Goal: Information Seeking & Learning: Learn about a topic

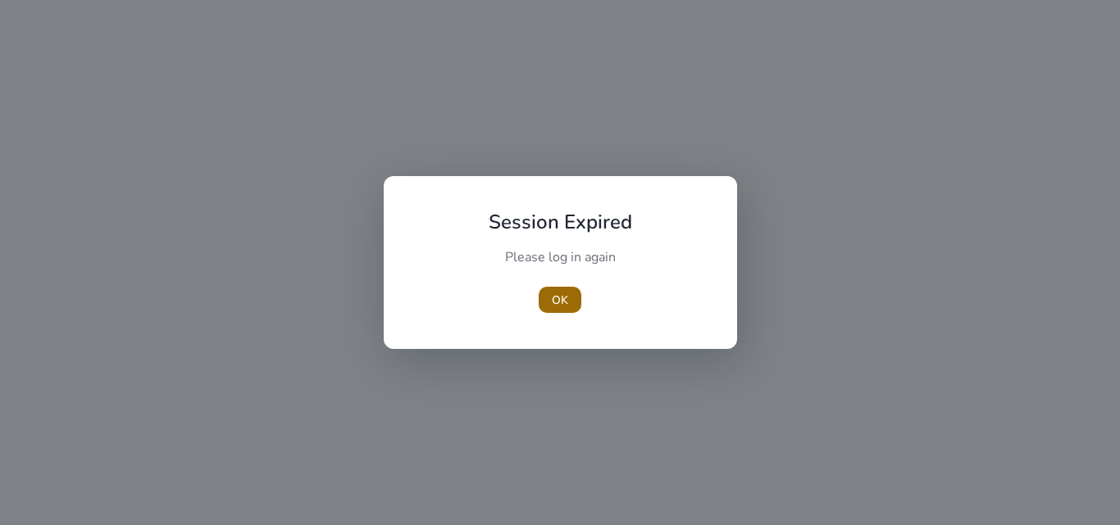
click at [561, 298] on span "OK" at bounding box center [560, 300] width 16 height 17
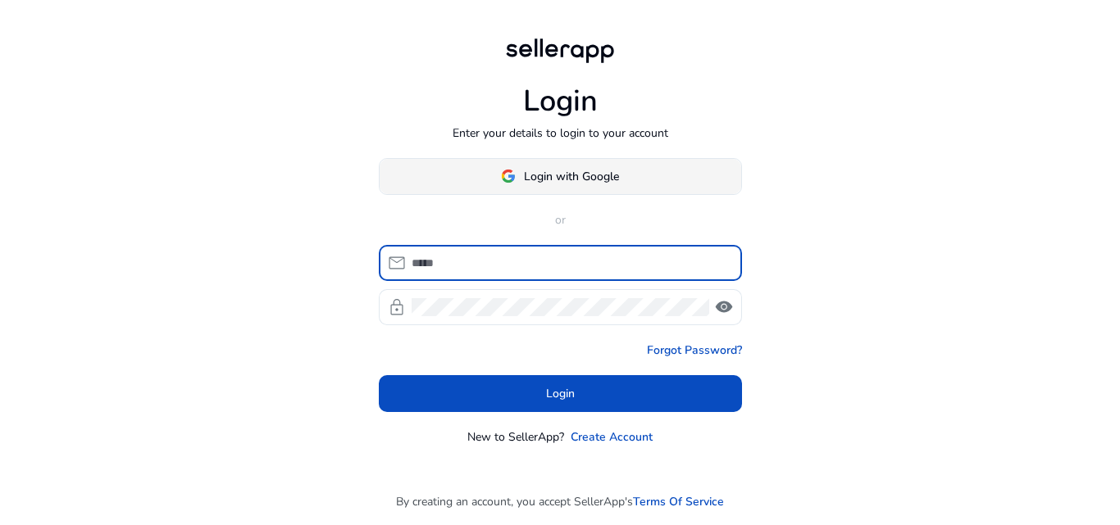
click at [543, 186] on span at bounding box center [560, 176] width 361 height 39
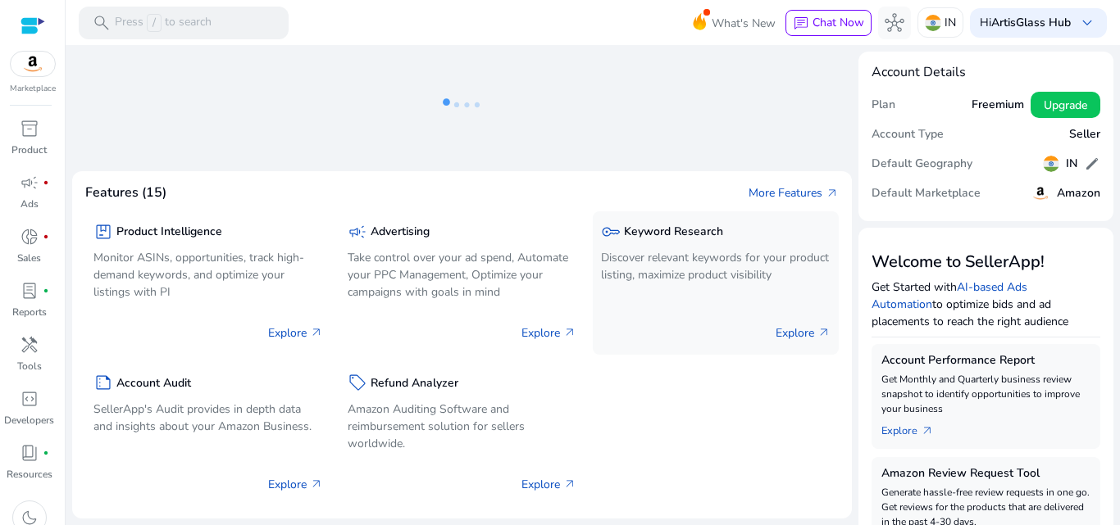
click at [693, 270] on p "Discover relevant keywords for your product listing, maximize product visibility" at bounding box center [716, 266] width 230 height 34
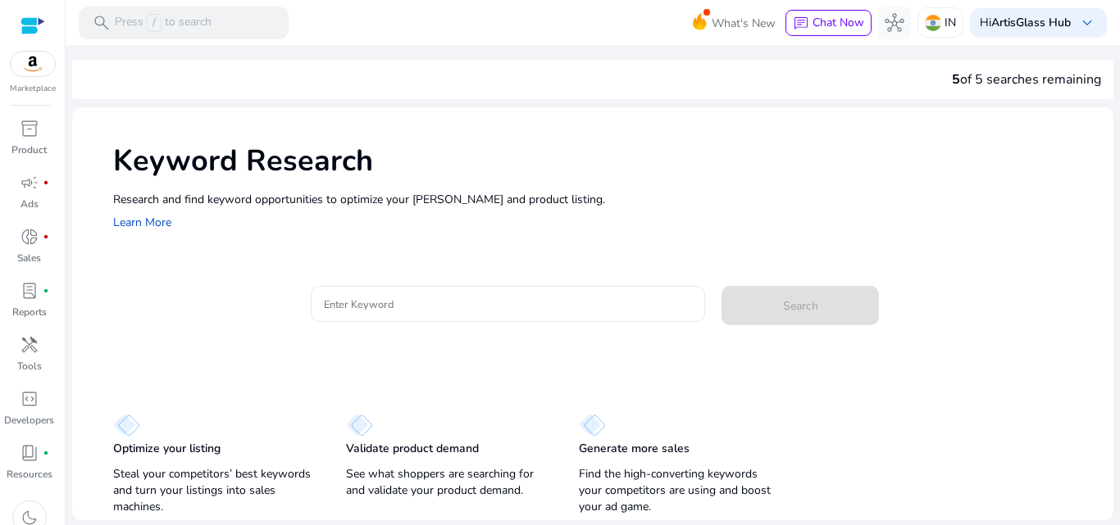
click at [416, 318] on div at bounding box center [508, 304] width 369 height 36
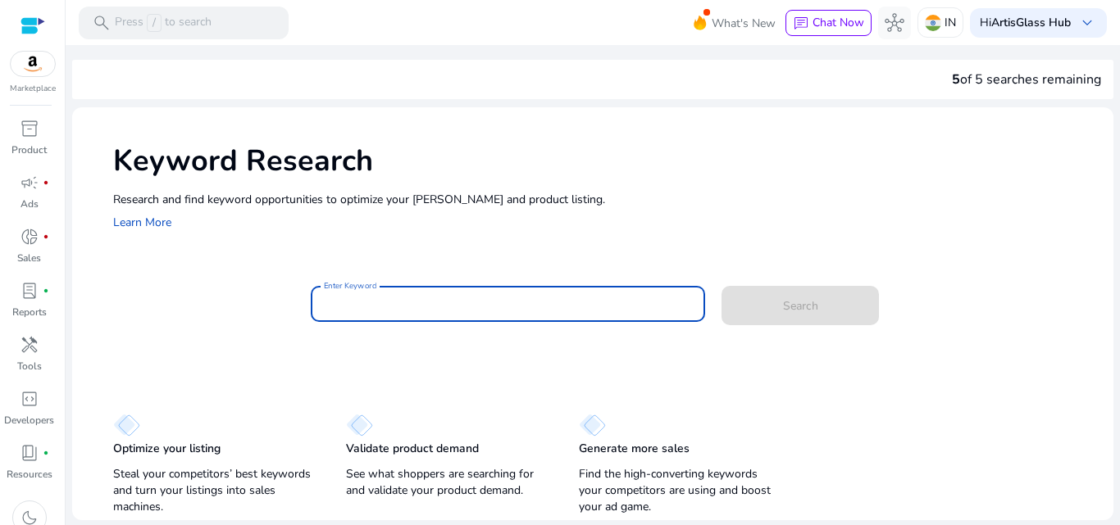
paste input "**********"
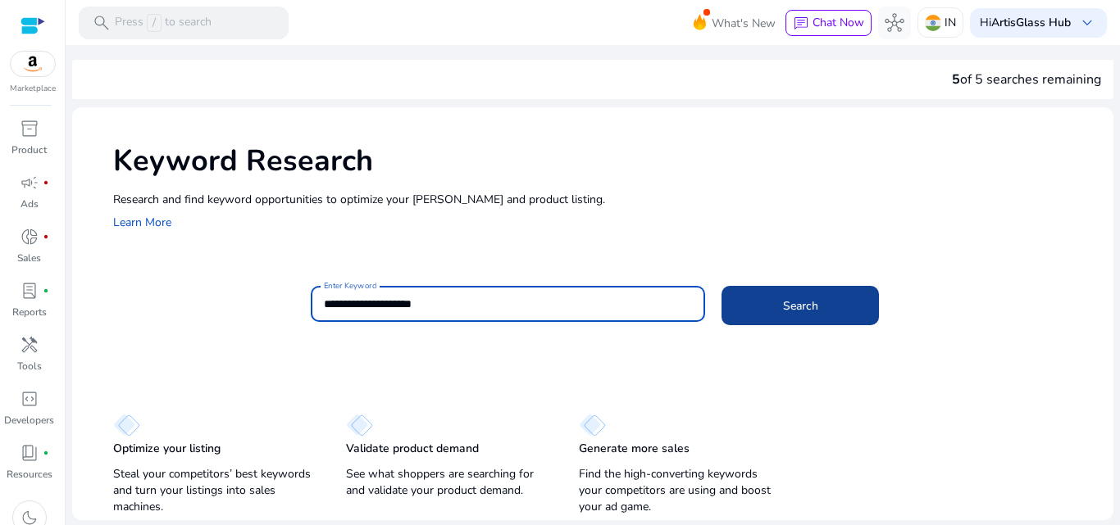
type input "**********"
click at [790, 310] on span "Search" at bounding box center [800, 306] width 35 height 17
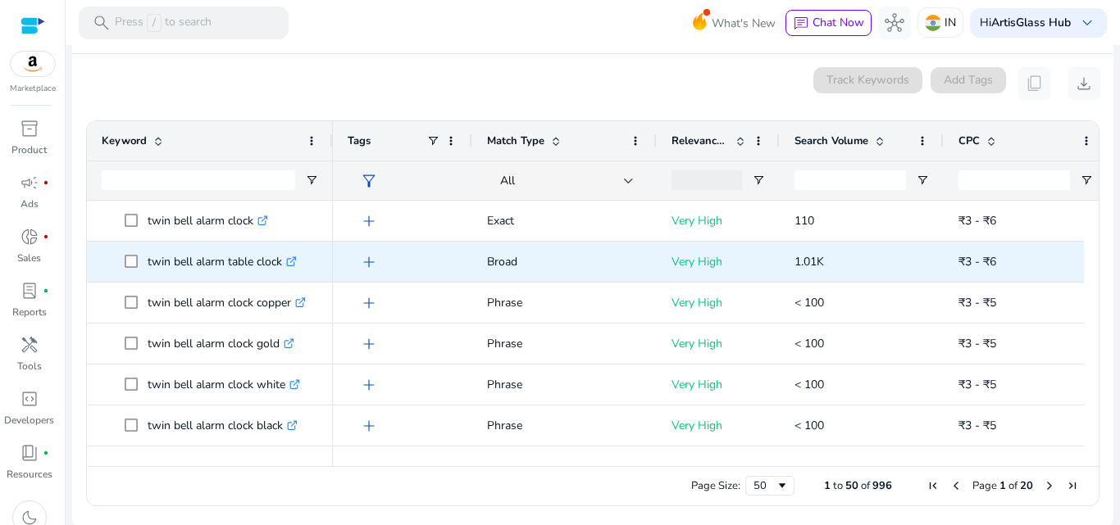
scroll to position [211, 0]
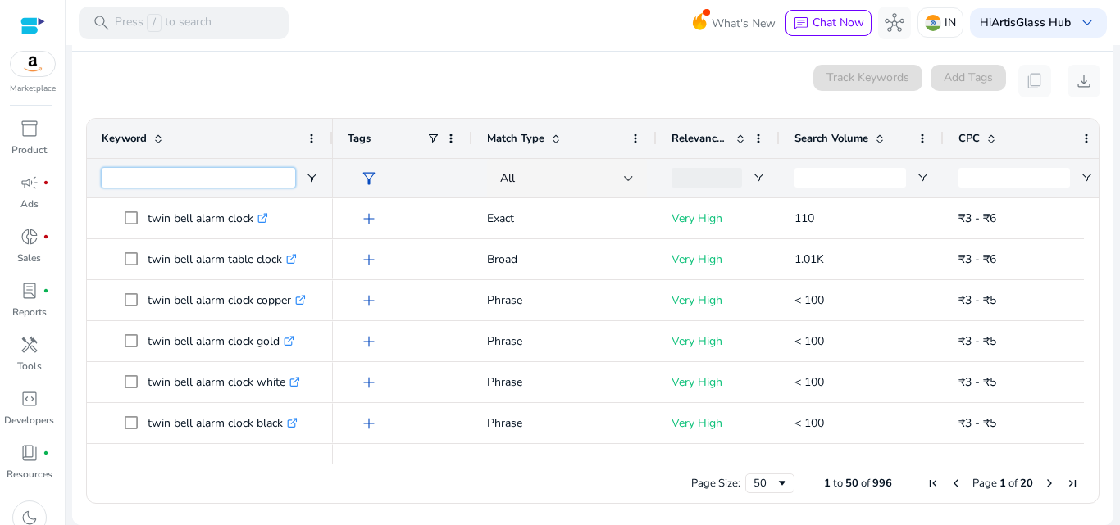
click at [197, 178] on input "Keyword Filter Input" at bounding box center [198, 178] width 193 height 20
paste input "**********"
click at [134, 172] on input "**********" at bounding box center [198, 178] width 193 height 20
click at [245, 175] on input "**********" at bounding box center [198, 178] width 193 height 20
click at [125, 178] on input "**********" at bounding box center [198, 178] width 193 height 20
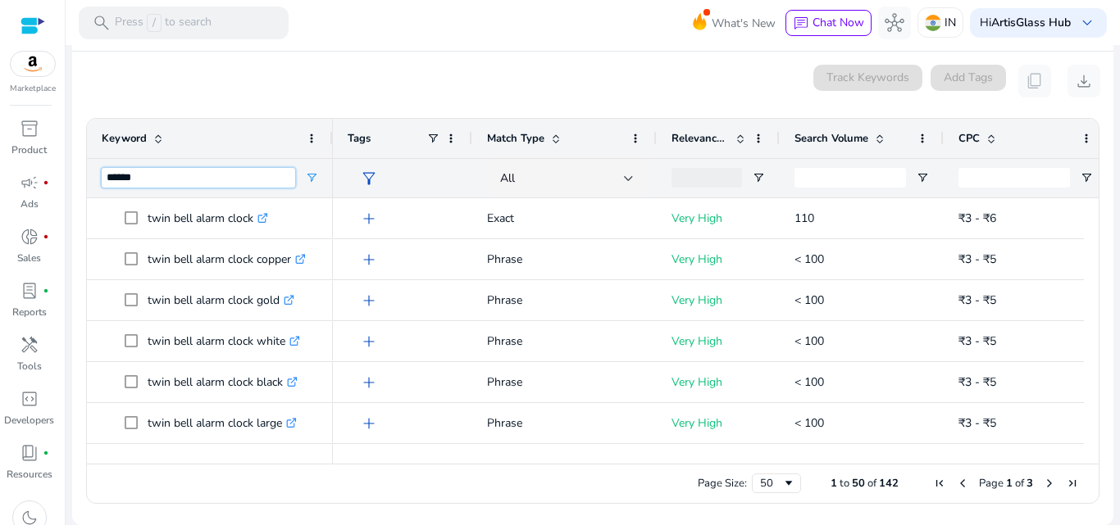
type input "*****"
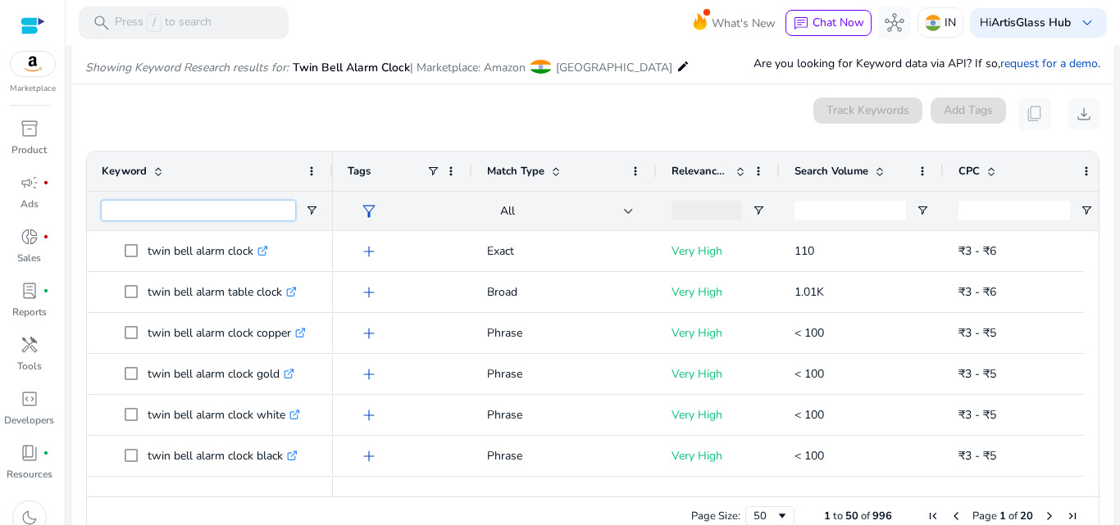
scroll to position [130, 0]
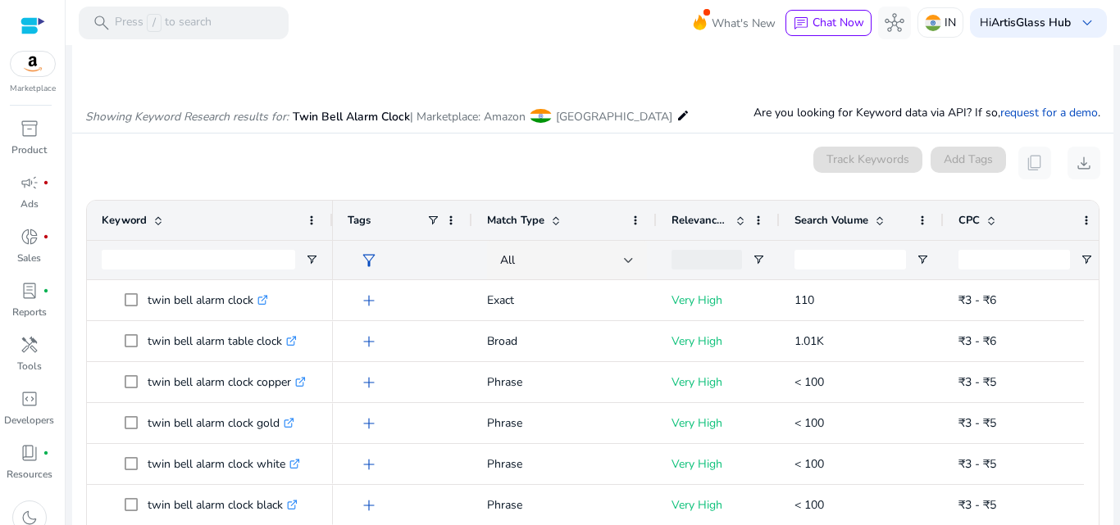
click at [363, 157] on div "0 keyword(s) selected Track Keywords Add Tags content_copy download" at bounding box center [592, 163] width 1015 height 33
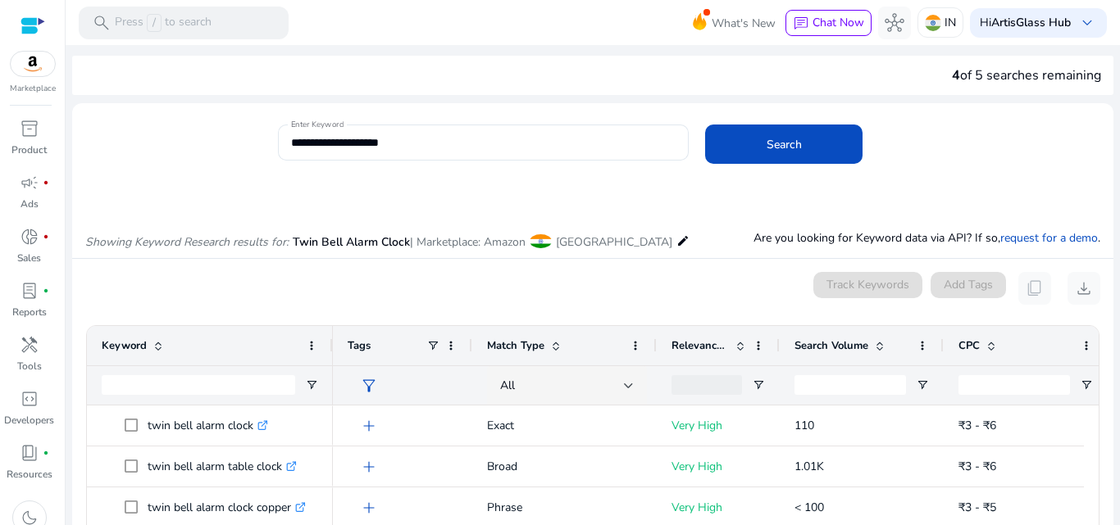
scroll to position [0, 0]
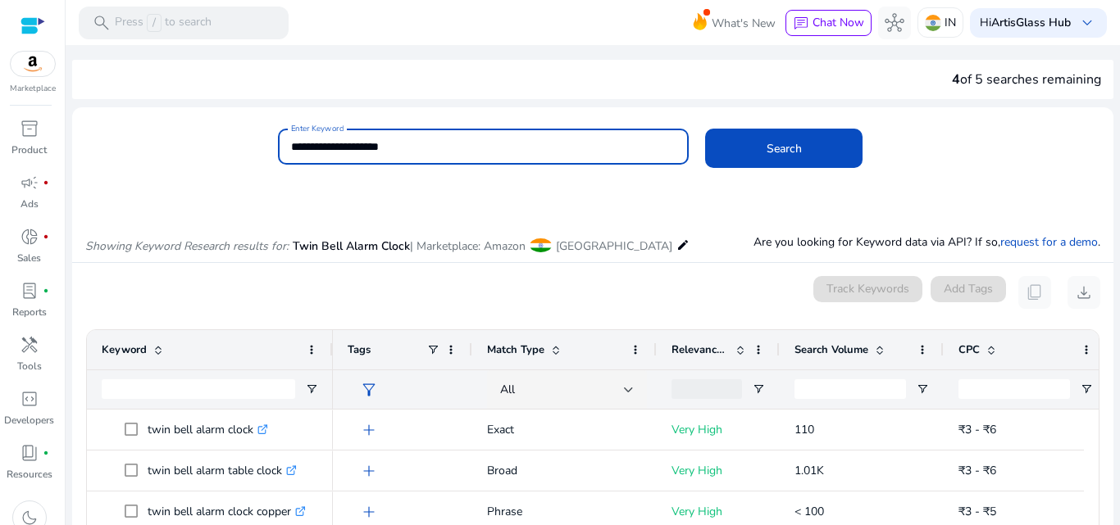
click at [457, 154] on input "**********" at bounding box center [483, 147] width 385 height 18
paste input
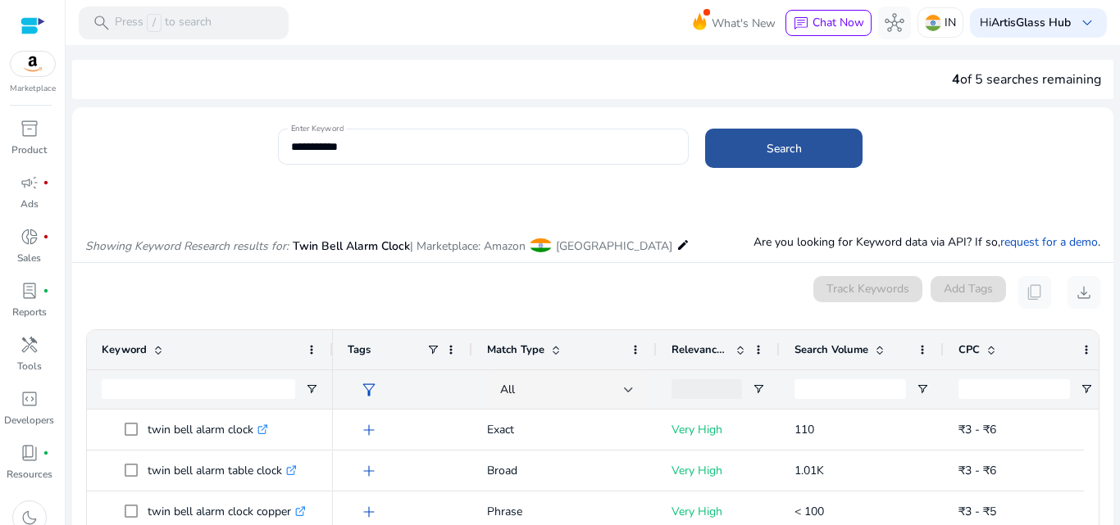
click at [754, 157] on span at bounding box center [783, 148] width 157 height 39
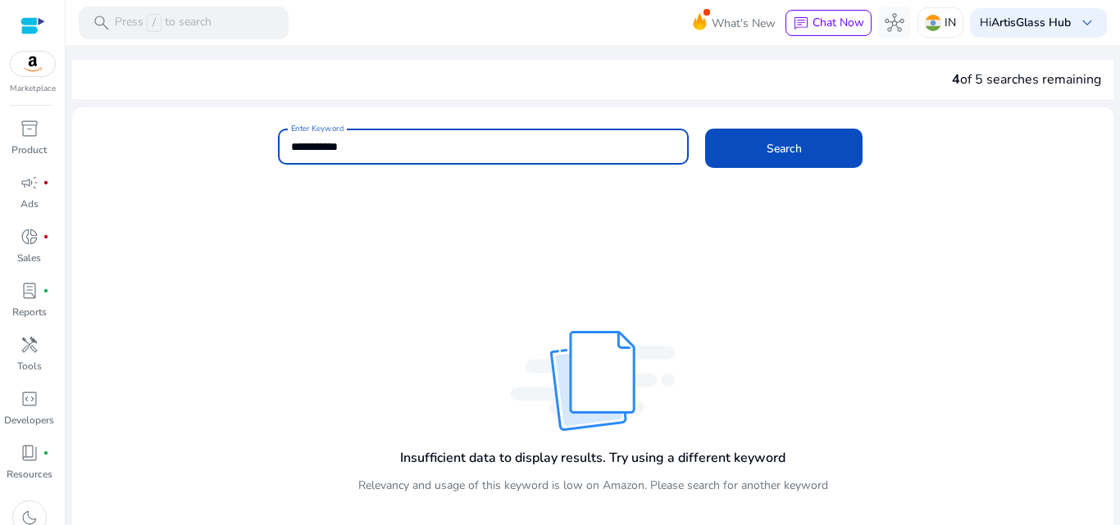
click at [311, 143] on input "**********" at bounding box center [483, 147] width 385 height 18
click at [315, 146] on input "**********" at bounding box center [483, 147] width 385 height 18
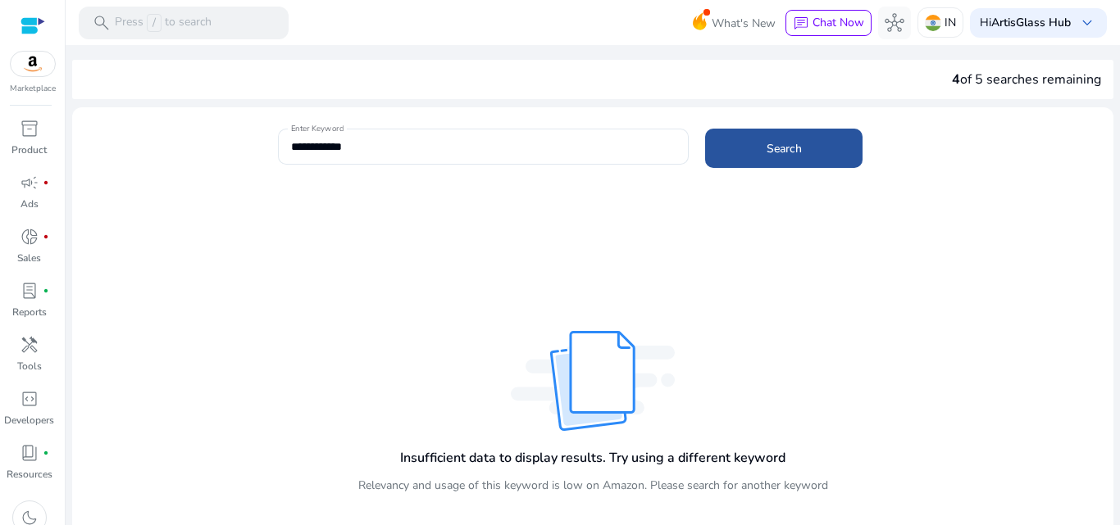
click at [757, 143] on span at bounding box center [783, 148] width 157 height 39
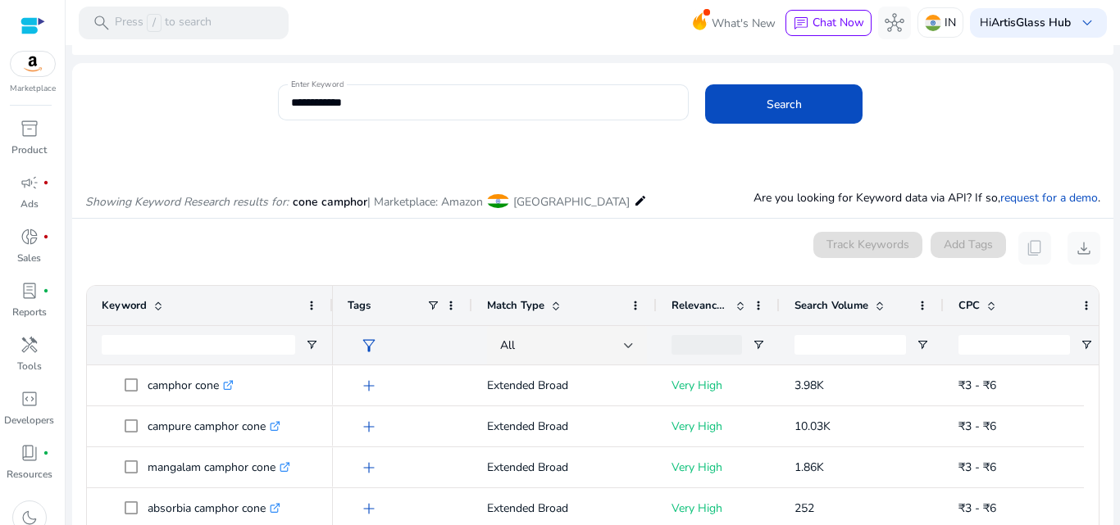
scroll to position [82, 0]
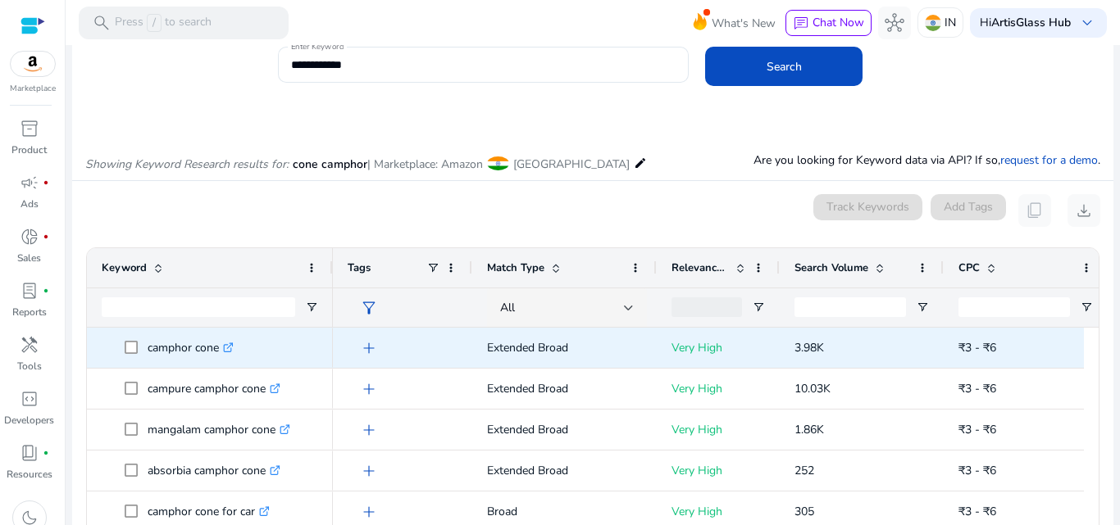
click at [234, 345] on icon ".st0{fill:#2c8af8}" at bounding box center [228, 348] width 11 height 11
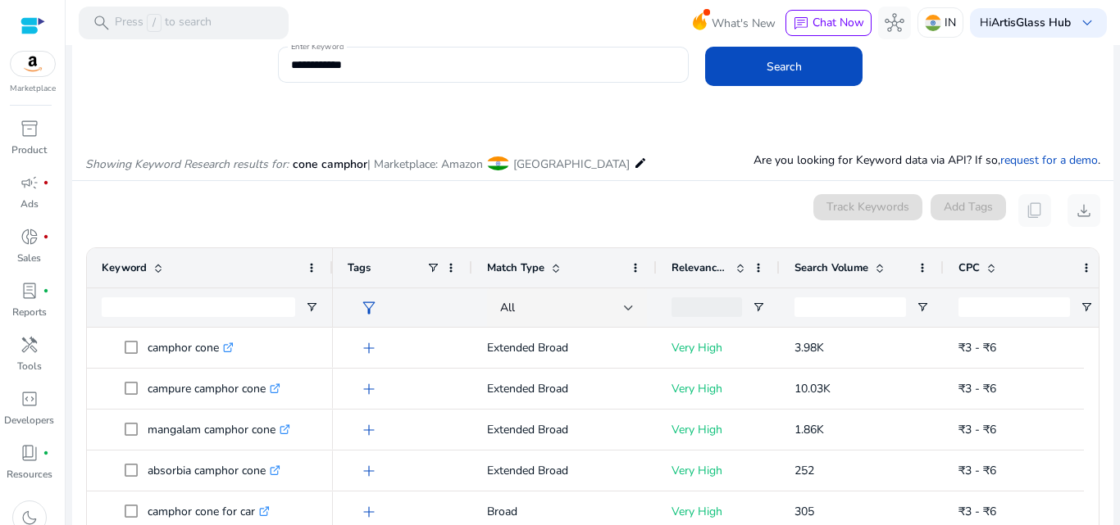
click at [846, 269] on span "Search Volume" at bounding box center [831, 268] width 74 height 15
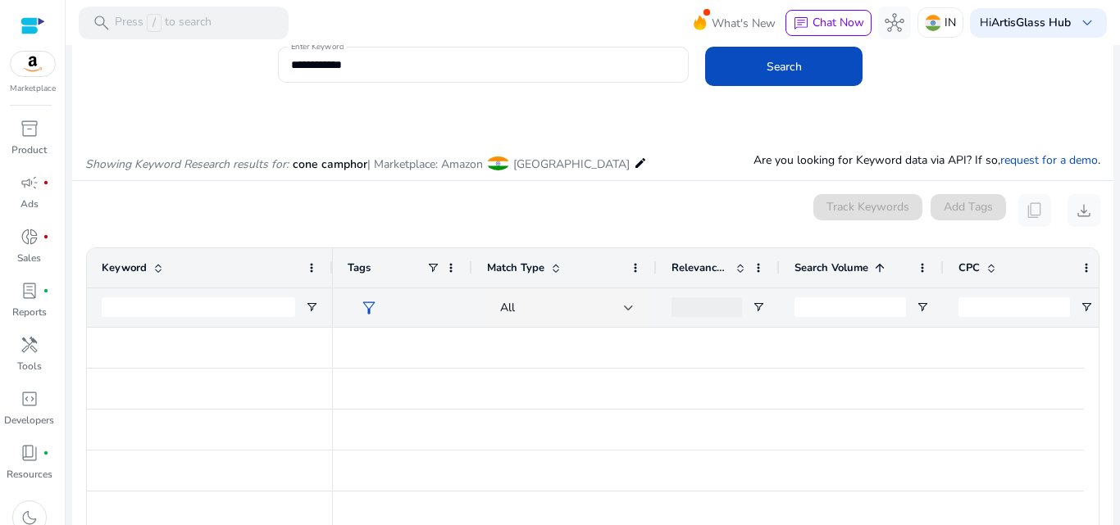
click at [846, 269] on span "Search Volume" at bounding box center [831, 268] width 74 height 15
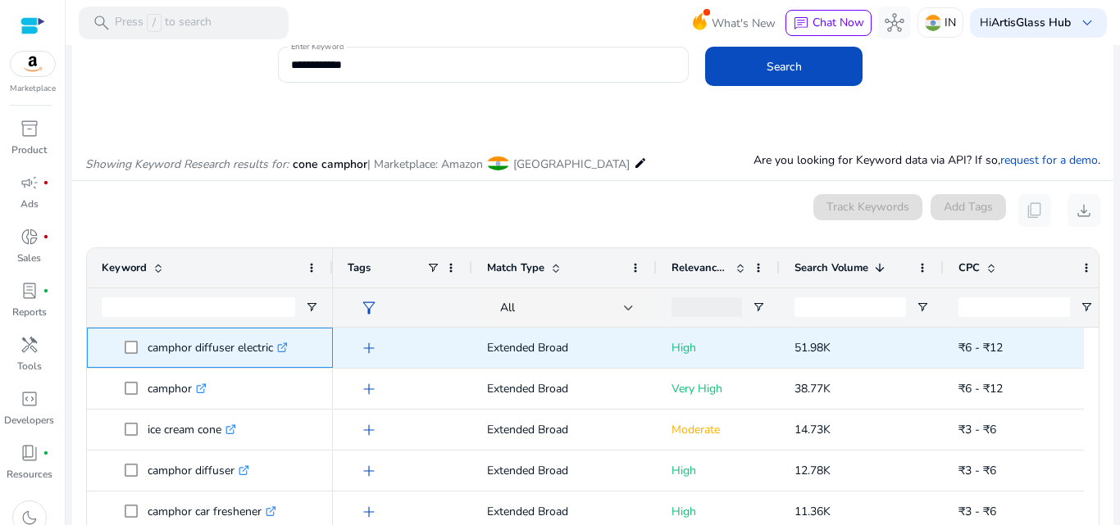
click at [281, 344] on icon ".st0{fill:#2c8af8}" at bounding box center [282, 348] width 11 height 11
click at [175, 352] on p "camphor diffuser electric .st0{fill:#2c8af8}" at bounding box center [218, 348] width 140 height 34
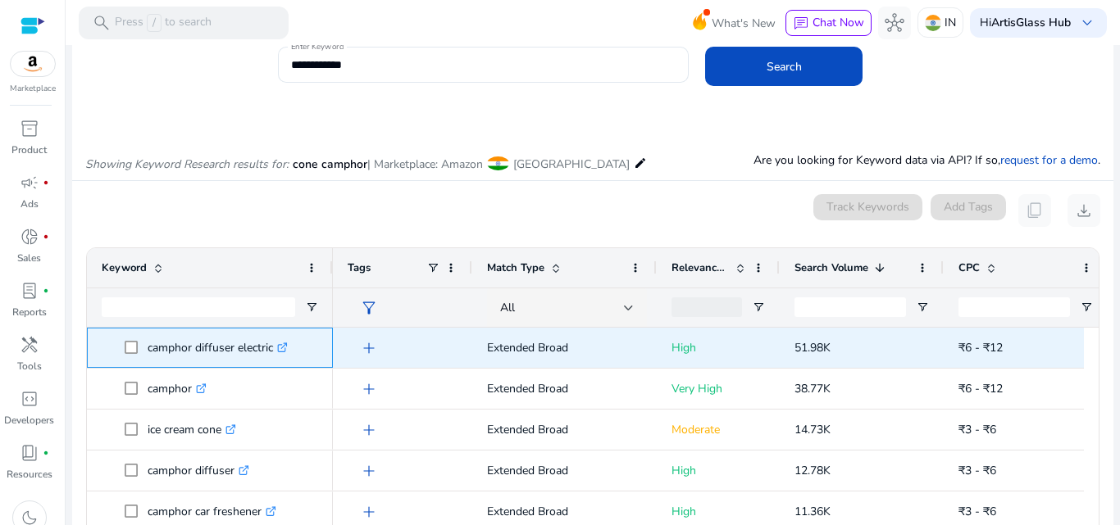
copy p "camphor diffuser electric"
click at [818, 346] on span "51.98K" at bounding box center [812, 348] width 36 height 16
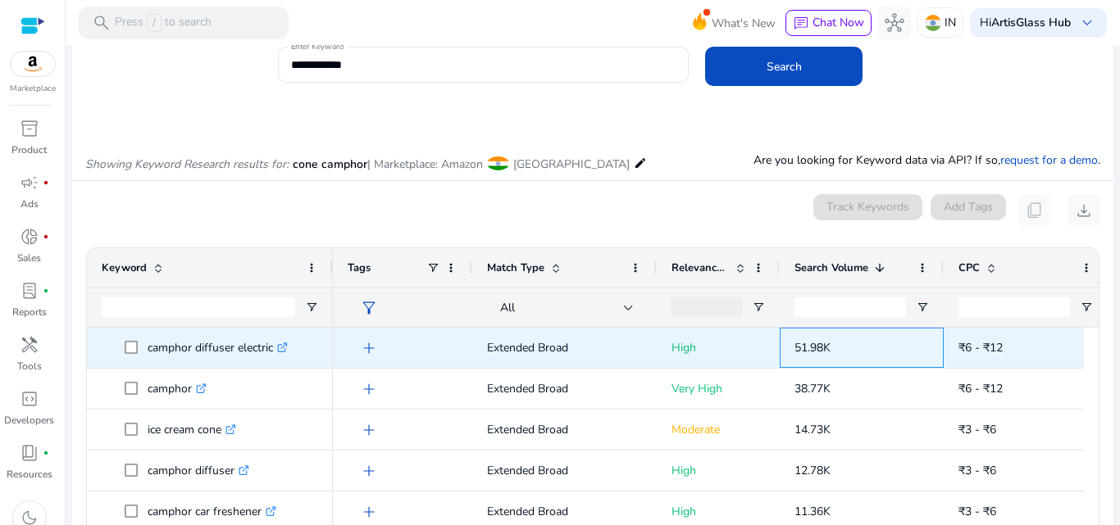
click at [818, 346] on span "51.98K" at bounding box center [812, 348] width 36 height 16
copy span "51.98K"
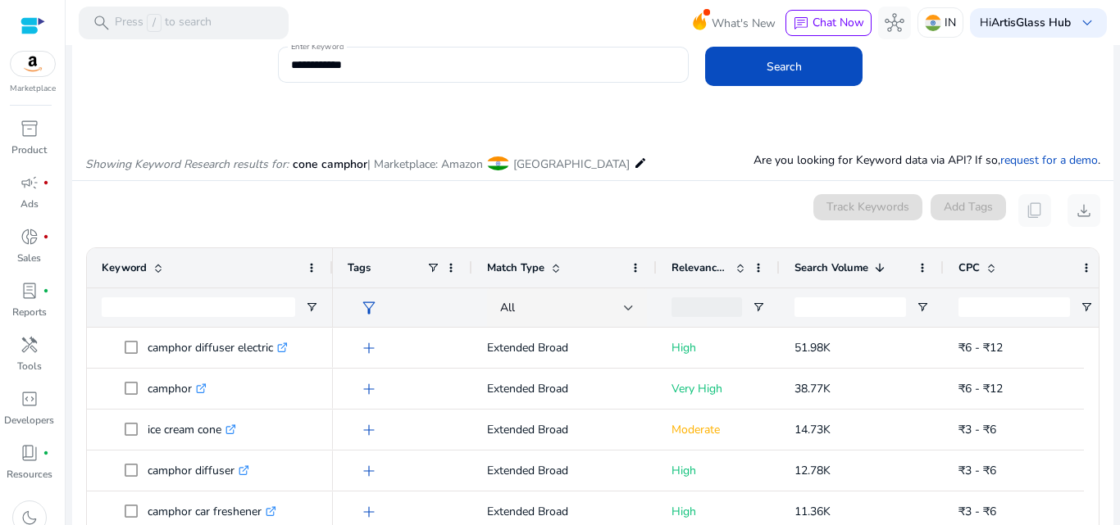
click at [643, 232] on mat-card "0 keyword(s) selected Track Keywords Add Tags content_copy download Press SPACE…" at bounding box center [592, 418] width 1041 height 474
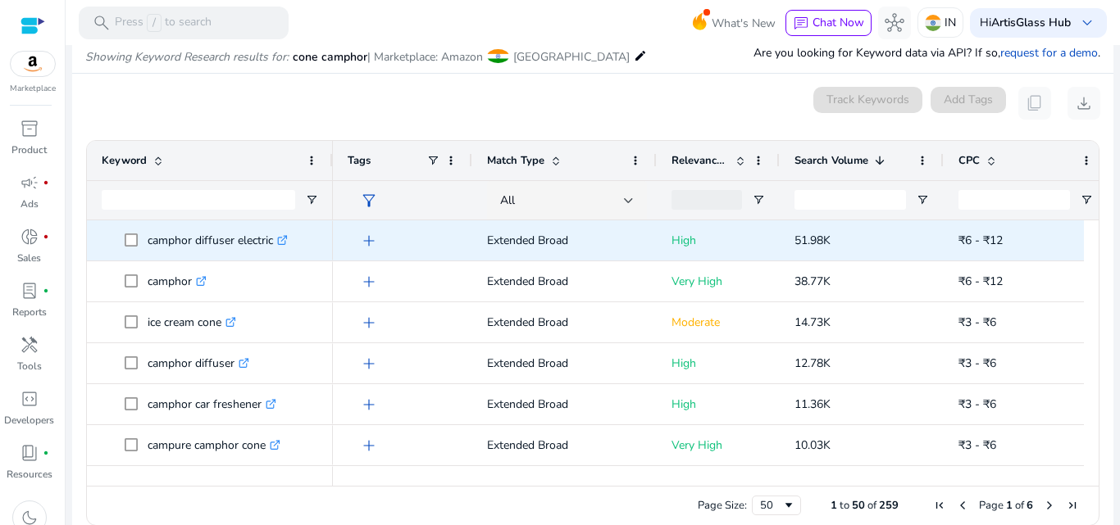
scroll to position [211, 0]
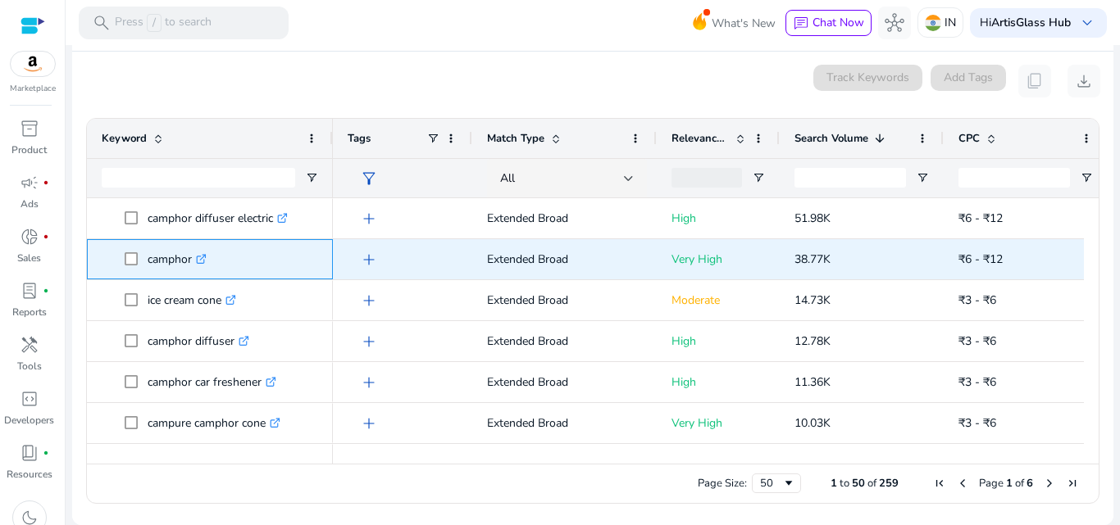
click at [177, 264] on p "camphor .st0{fill:#2c8af8}" at bounding box center [177, 260] width 59 height 34
click at [202, 259] on icon ".st0{fill:#2c8af8}" at bounding box center [201, 259] width 11 height 11
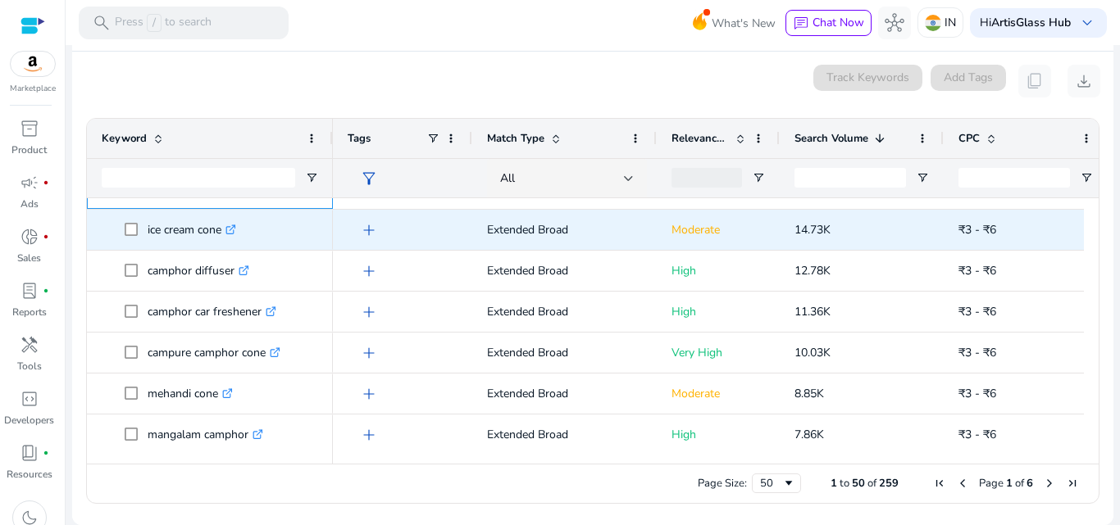
scroll to position [82, 0]
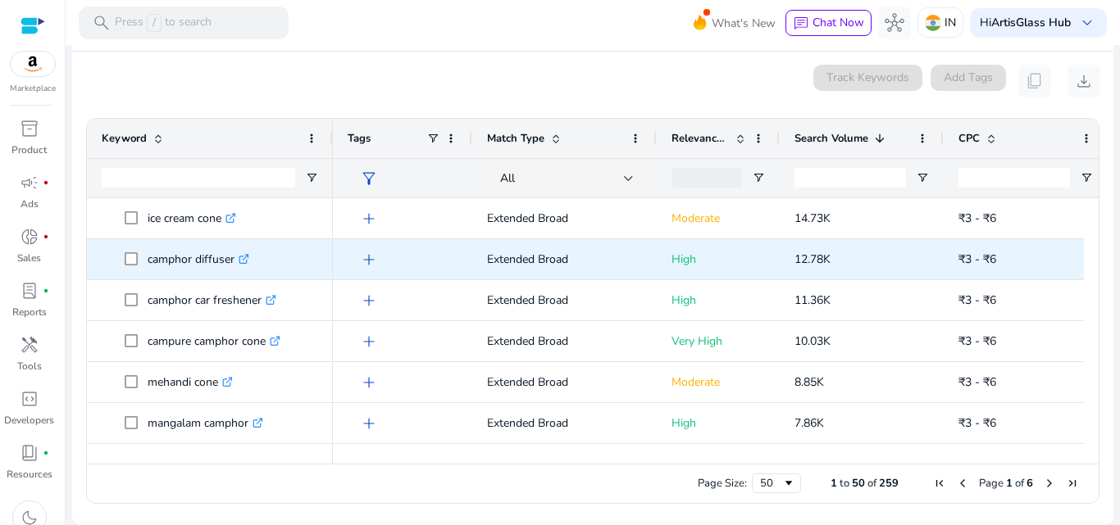
click at [177, 262] on p "camphor diffuser .st0{fill:#2c8af8}" at bounding box center [199, 260] width 102 height 34
copy p "camphor diffuser"
click at [815, 255] on span "12.78K" at bounding box center [812, 260] width 36 height 16
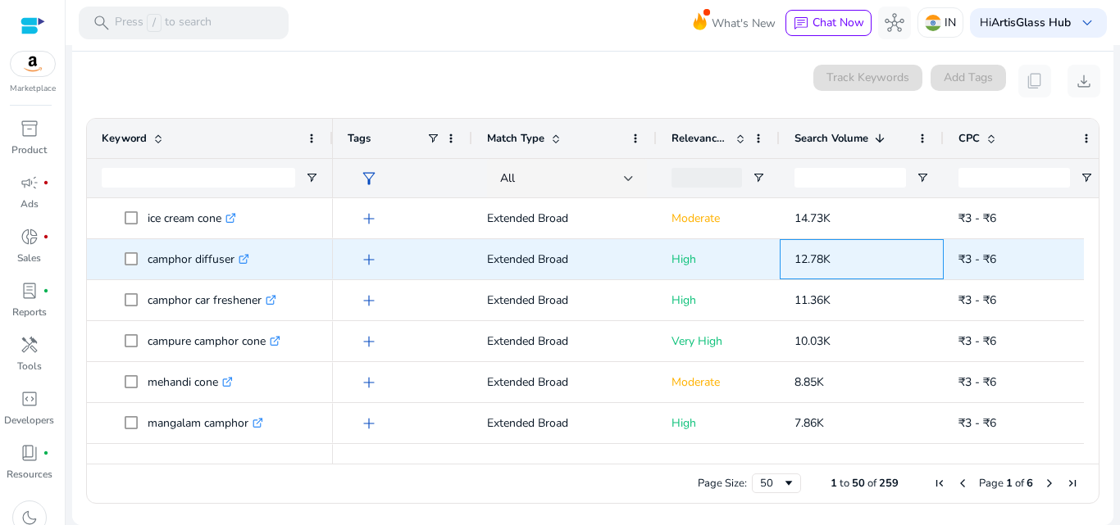
click at [815, 255] on span "12.78K" at bounding box center [812, 260] width 36 height 16
copy span "12.78K"
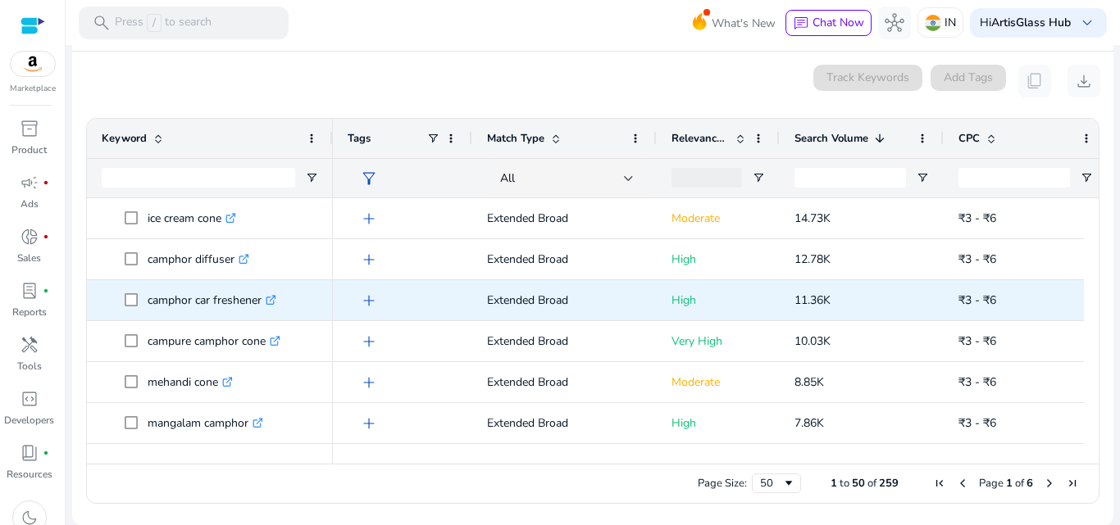
click at [206, 315] on p "camphor car freshener .st0{fill:#2c8af8}" at bounding box center [212, 301] width 129 height 34
click at [276, 296] on icon at bounding box center [274, 297] width 4 height 4
click at [804, 302] on span "11.36K" at bounding box center [812, 301] width 36 height 16
click at [825, 299] on span "11.36K" at bounding box center [812, 301] width 36 height 16
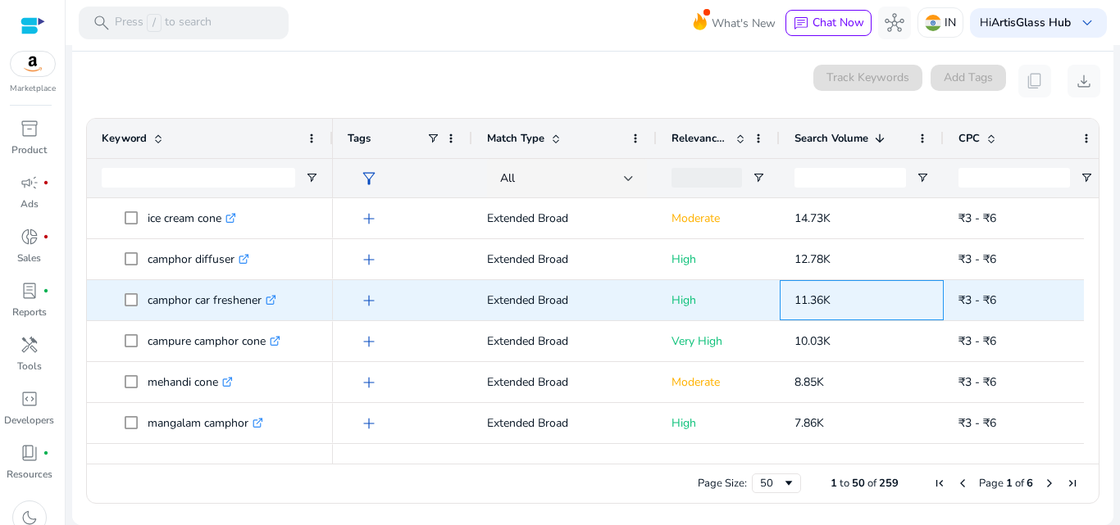
click at [825, 299] on span "11.36K" at bounding box center [812, 301] width 36 height 16
copy span "11.36K"
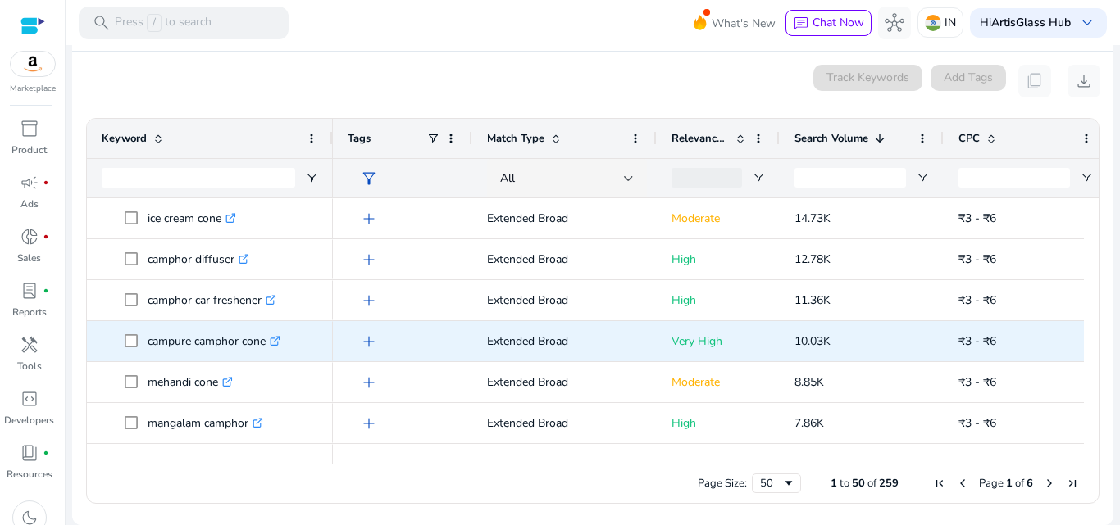
click at [230, 340] on p "campure camphor cone .st0{fill:#2c8af8}" at bounding box center [214, 342] width 133 height 34
click at [287, 339] on div "campure camphor cone .st0{fill:#2c8af8}" at bounding box center [218, 342] width 141 height 34
click at [279, 342] on icon at bounding box center [274, 342] width 8 height 8
click at [818, 346] on span "10.03K" at bounding box center [812, 342] width 36 height 16
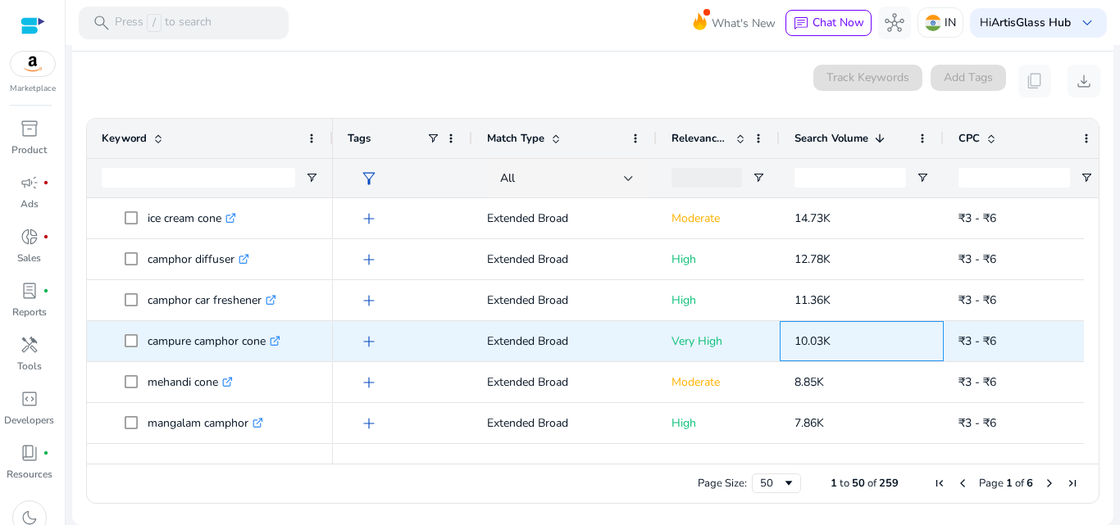
copy span "10.03K"
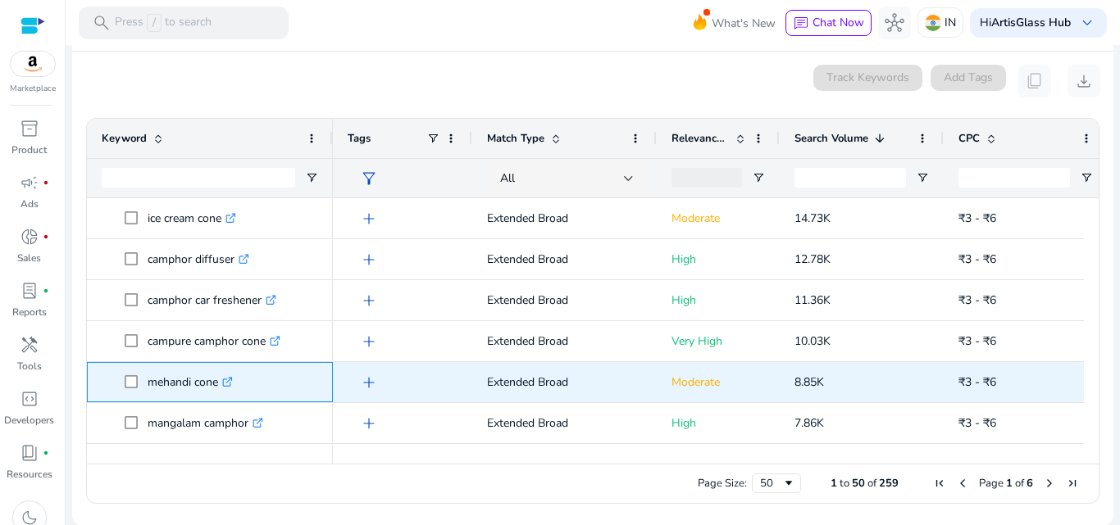
click at [276, 384] on span "mehandi cone .st0{fill:#2c8af8}" at bounding box center [221, 383] width 193 height 34
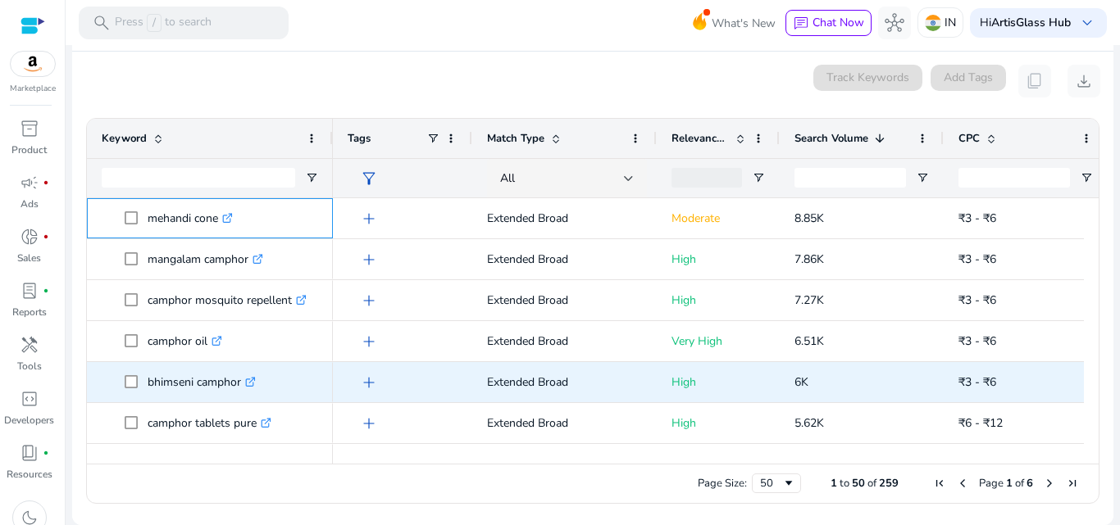
scroll to position [246, 0]
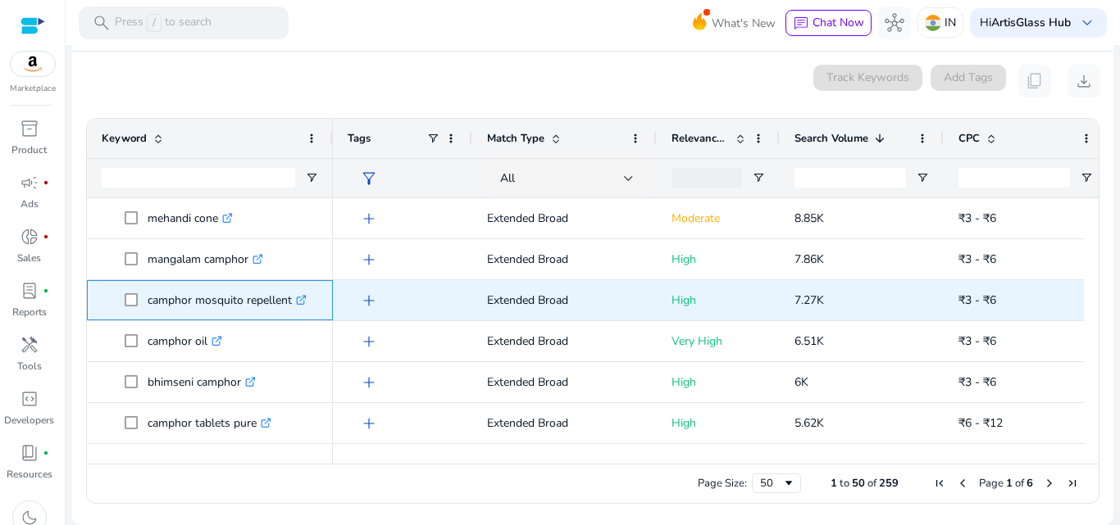
click at [304, 302] on icon ".st0{fill:#2c8af8}" at bounding box center [301, 300] width 11 height 11
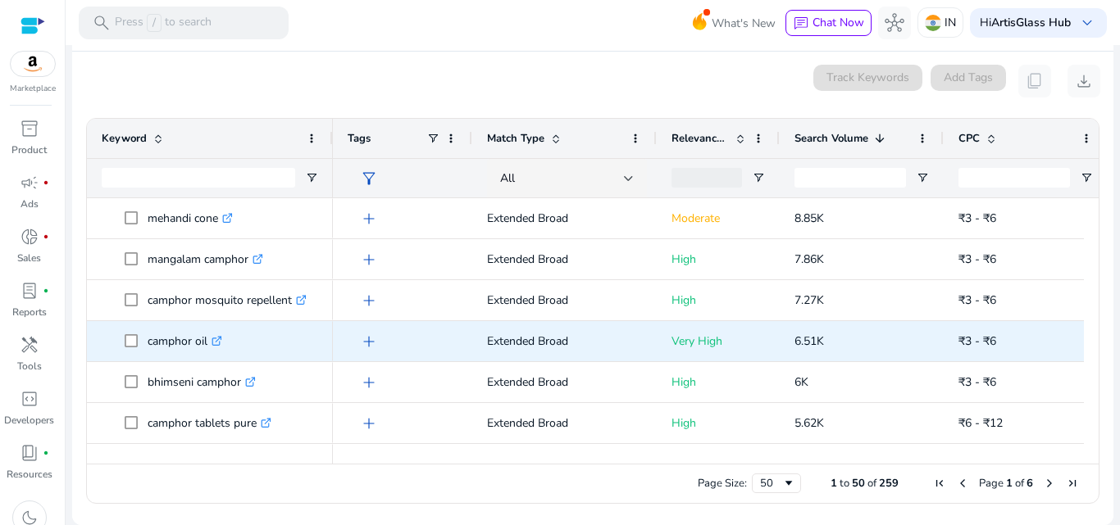
click at [211, 346] on link ".st0{fill:#2c8af8}" at bounding box center [214, 342] width 15 height 16
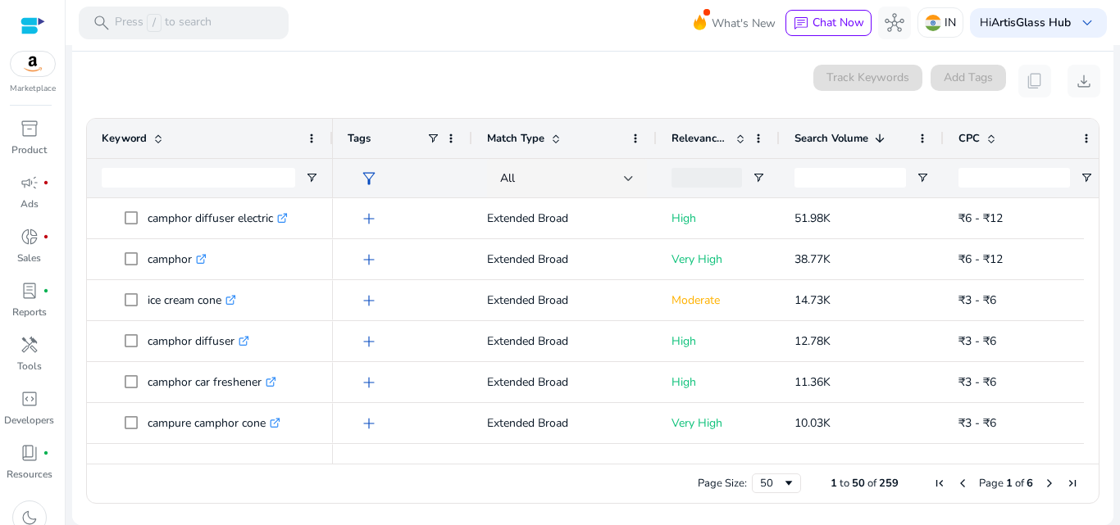
scroll to position [0, 0]
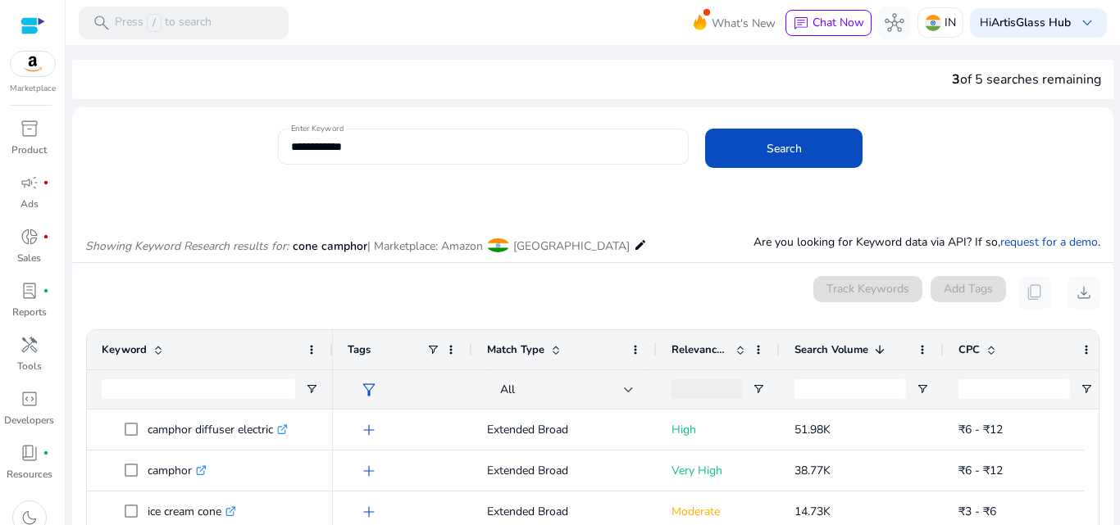
click at [403, 148] on input "**********" at bounding box center [483, 147] width 385 height 18
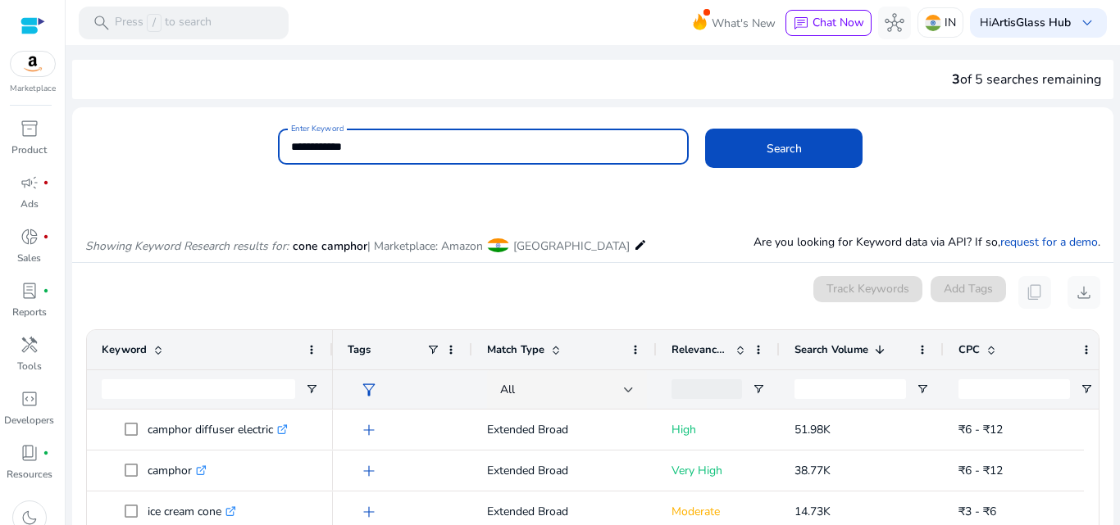
click at [432, 192] on mat-card "**********" at bounding box center [592, 156] width 1041 height 80
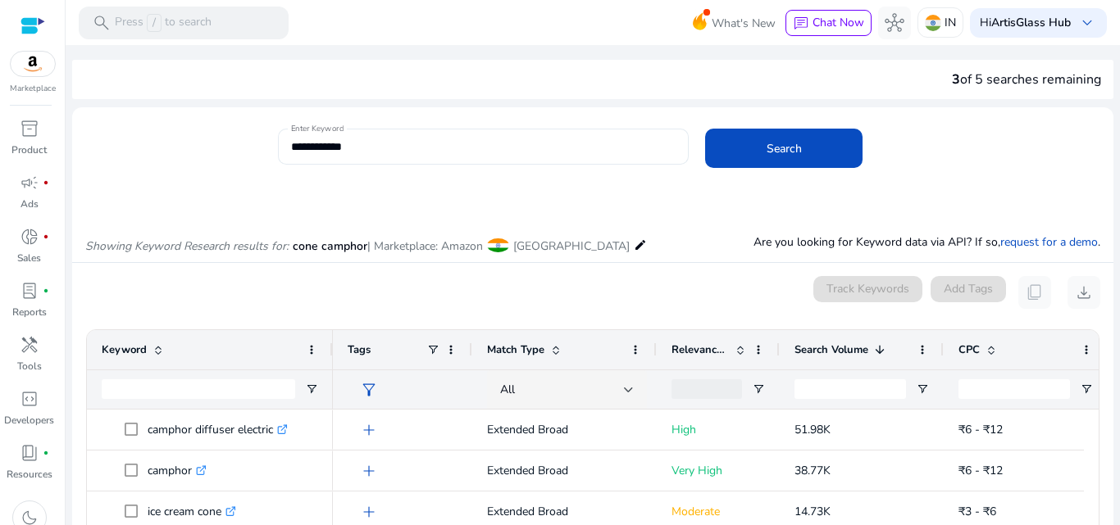
click at [485, 134] on div "**********" at bounding box center [483, 147] width 385 height 36
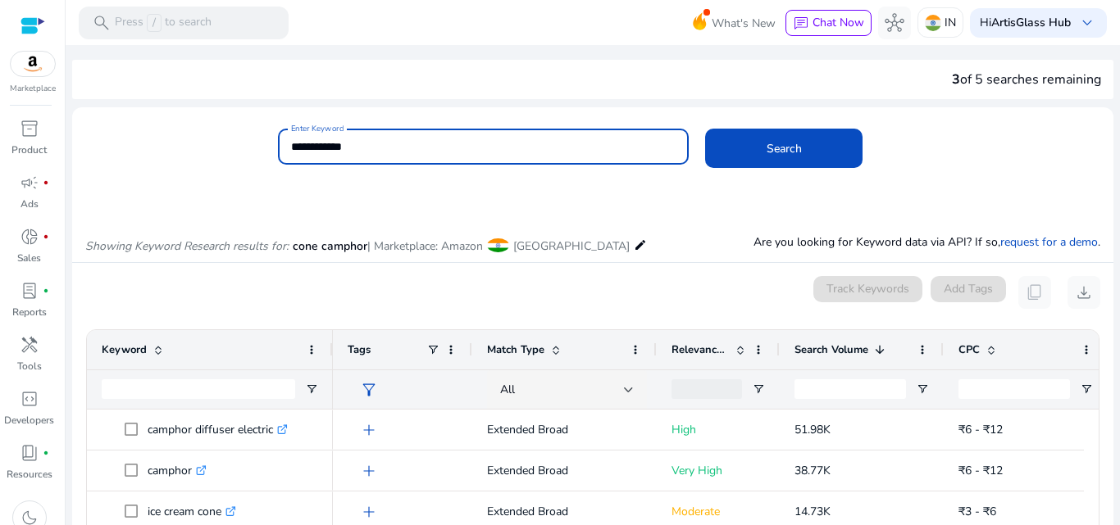
paste input "**"
type input "**********"
click at [774, 142] on span "Search" at bounding box center [783, 148] width 35 height 17
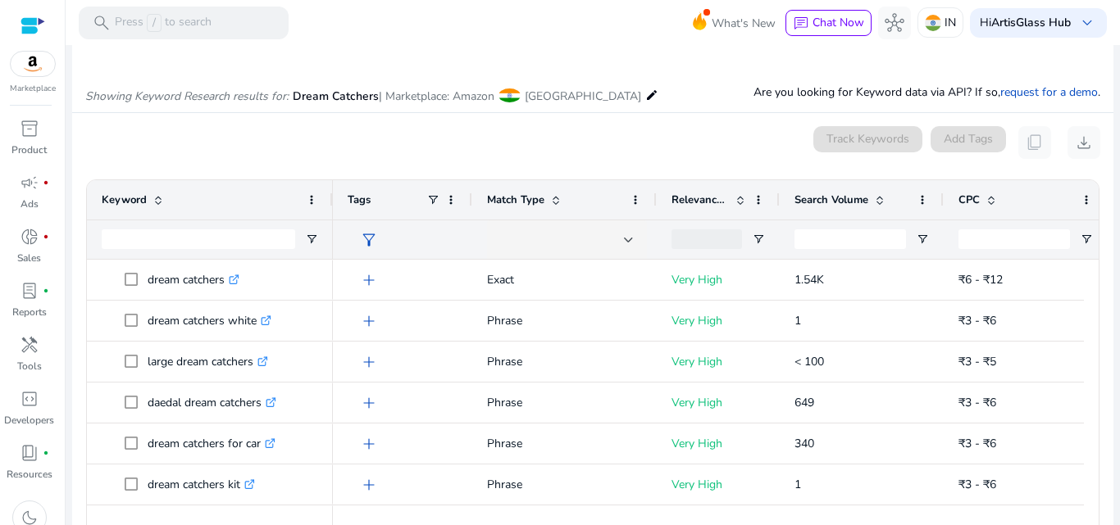
scroll to position [195, 0]
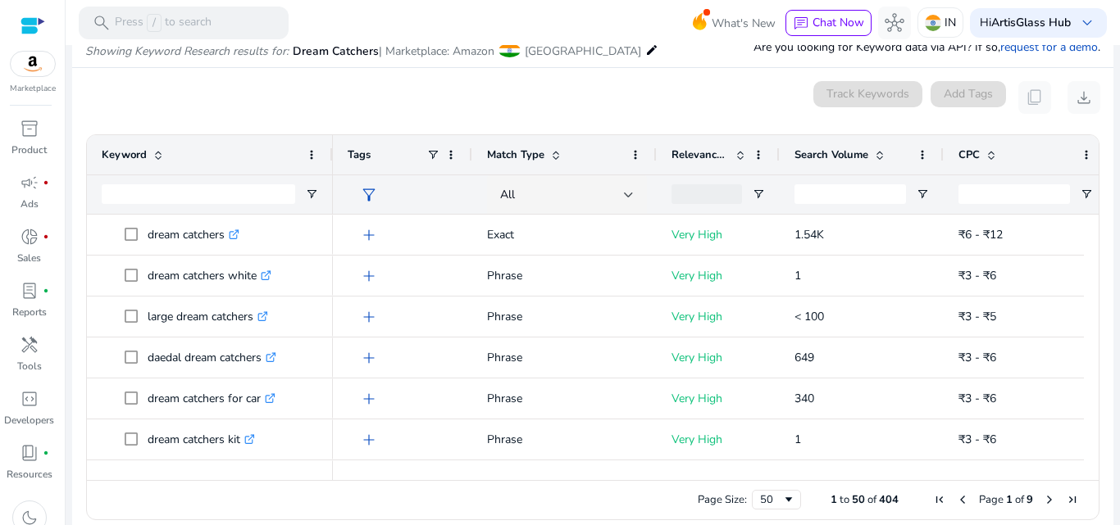
click at [839, 157] on span "Search Volume" at bounding box center [831, 155] width 74 height 15
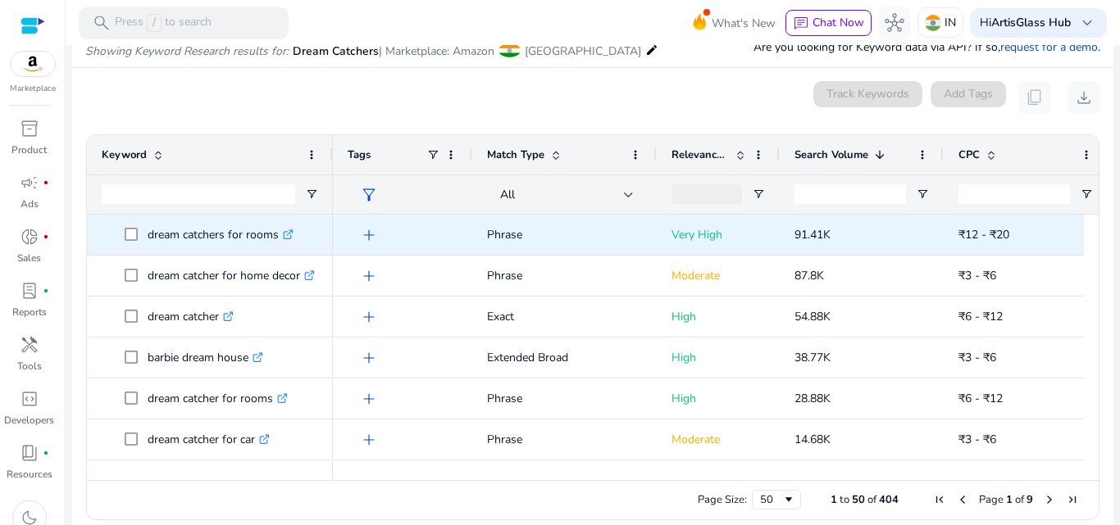
click at [285, 239] on icon ".st0{fill:#2c8af8}" at bounding box center [288, 235] width 11 height 11
click at [267, 239] on p "dream catchers for rooms .st0{fill:#2c8af8}" at bounding box center [221, 235] width 146 height 34
copy p "dream catchers for rooms"
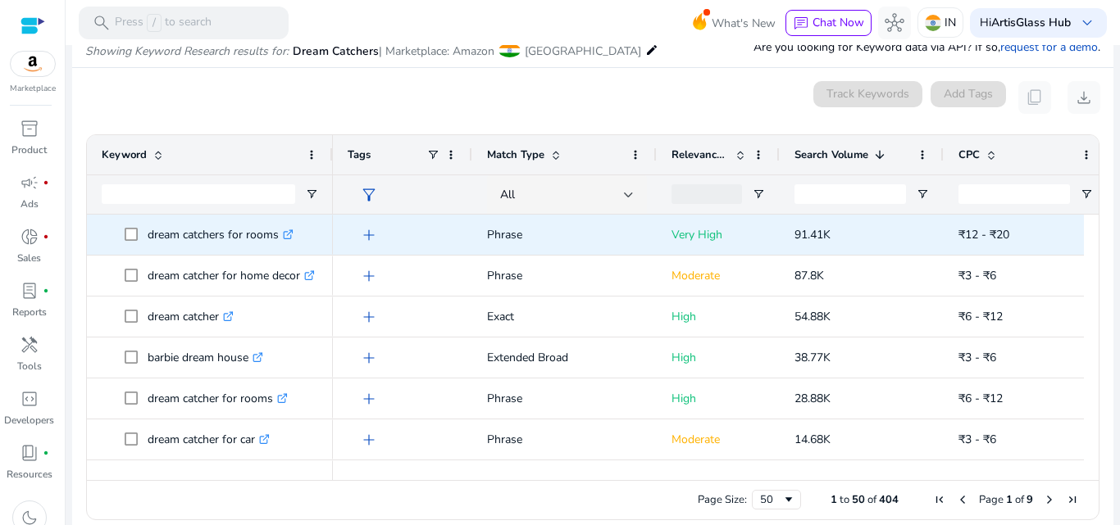
click at [813, 239] on span "91.41K" at bounding box center [812, 235] width 36 height 16
copy span "91.41K"
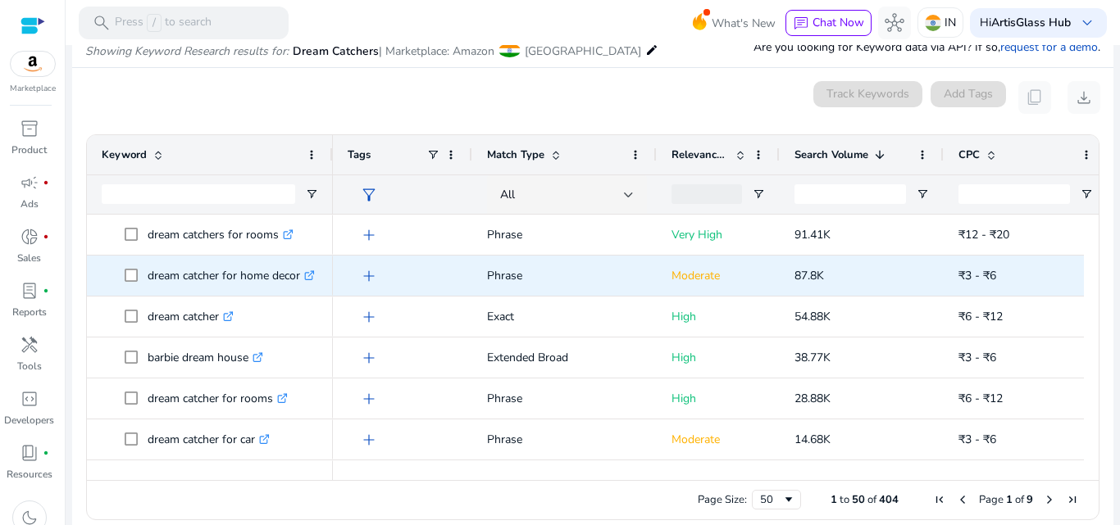
click at [256, 282] on p "dream catcher for home decor .st0{fill:#2c8af8}" at bounding box center [231, 276] width 167 height 34
copy p "dream catcher for home decor"
click at [824, 277] on span "87.8K" at bounding box center [809, 276] width 30 height 16
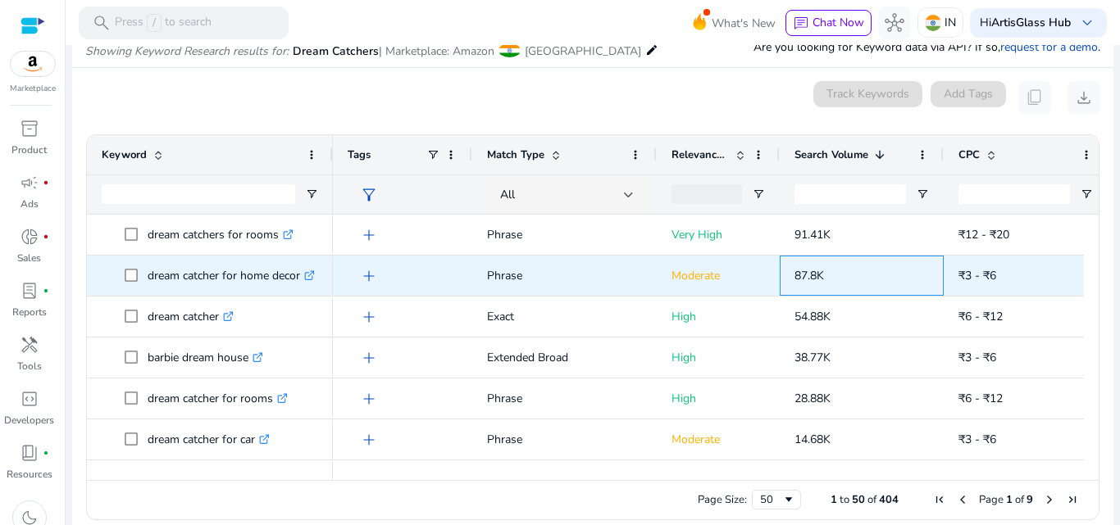
click at [824, 277] on span "87.8K" at bounding box center [809, 276] width 30 height 16
click at [813, 280] on span "87.8K" at bounding box center [809, 276] width 30 height 16
copy span "87.8K"
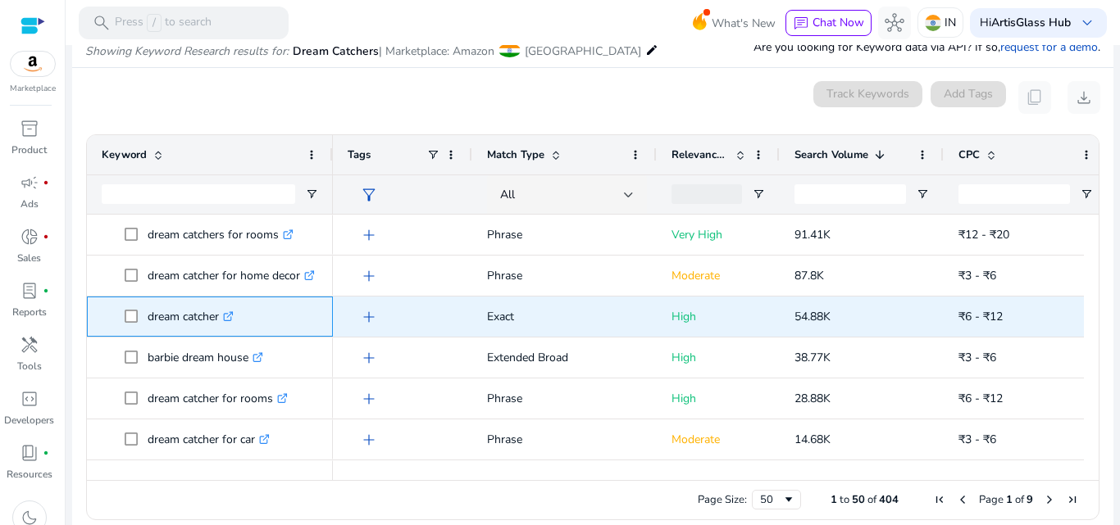
click at [178, 319] on p "dream catcher .st0{fill:#2c8af8}" at bounding box center [191, 317] width 86 height 34
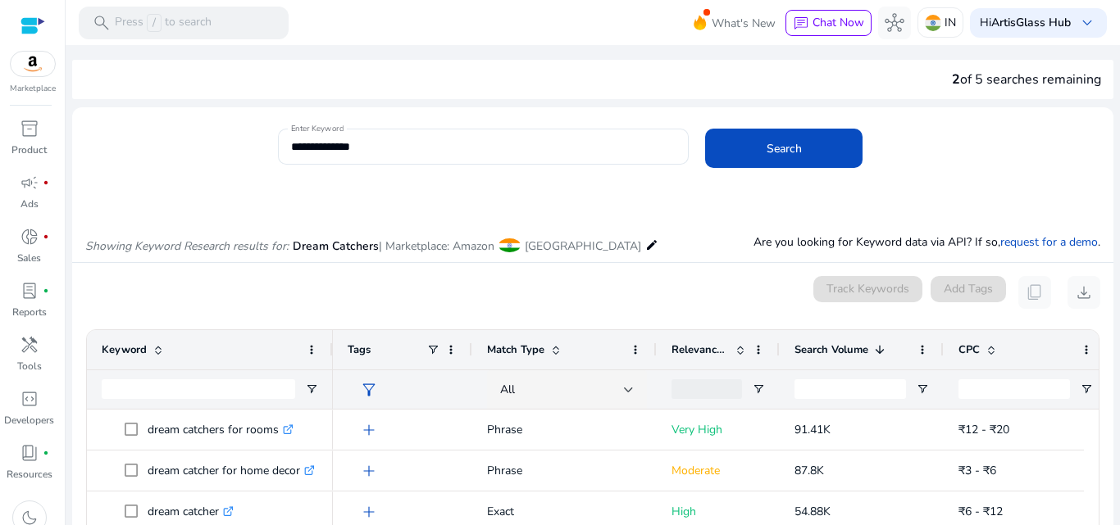
scroll to position [195, 0]
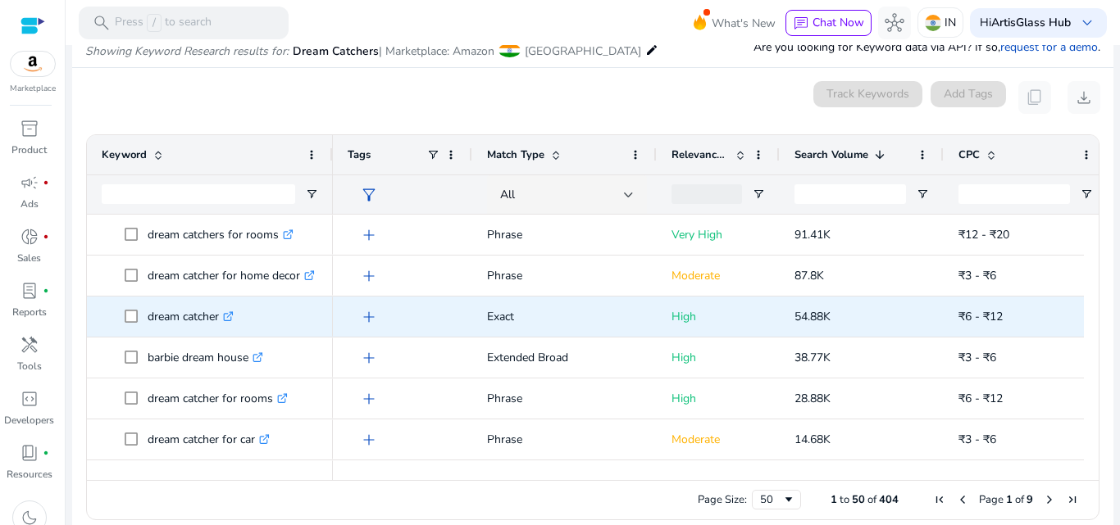
click at [811, 323] on span "54.88K" at bounding box center [812, 317] width 36 height 16
copy span "54.88K"
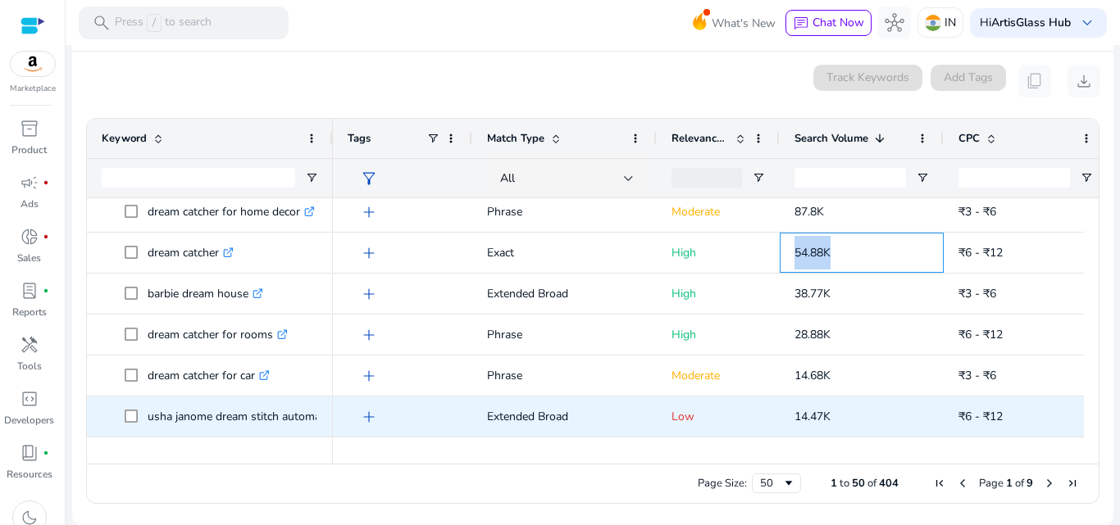
scroll to position [82, 0]
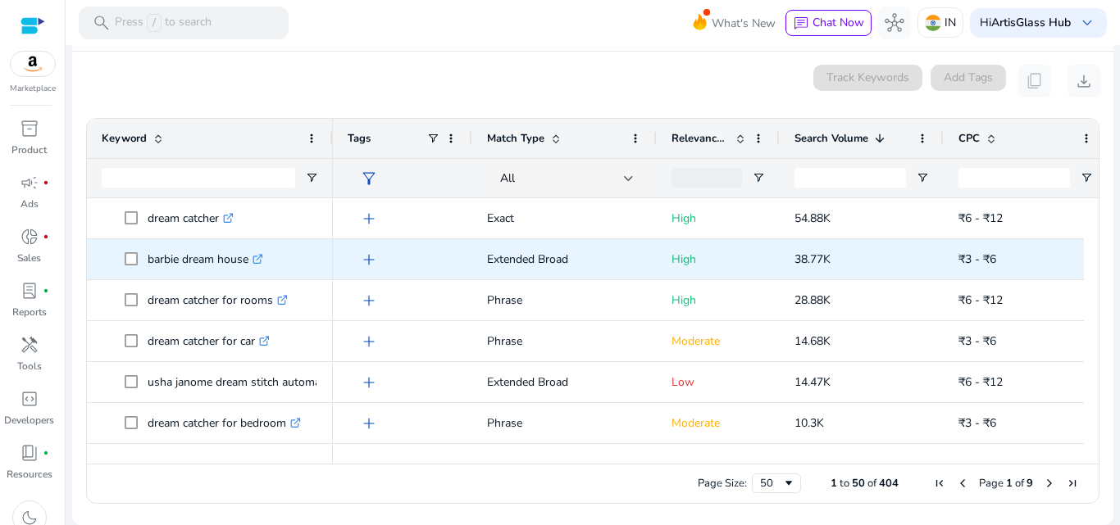
click at [267, 258] on div "barbie dream house .st0{fill:#2c8af8}" at bounding box center [210, 260] width 124 height 34
click at [263, 260] on icon ".st0{fill:#2c8af8}" at bounding box center [257, 259] width 11 height 11
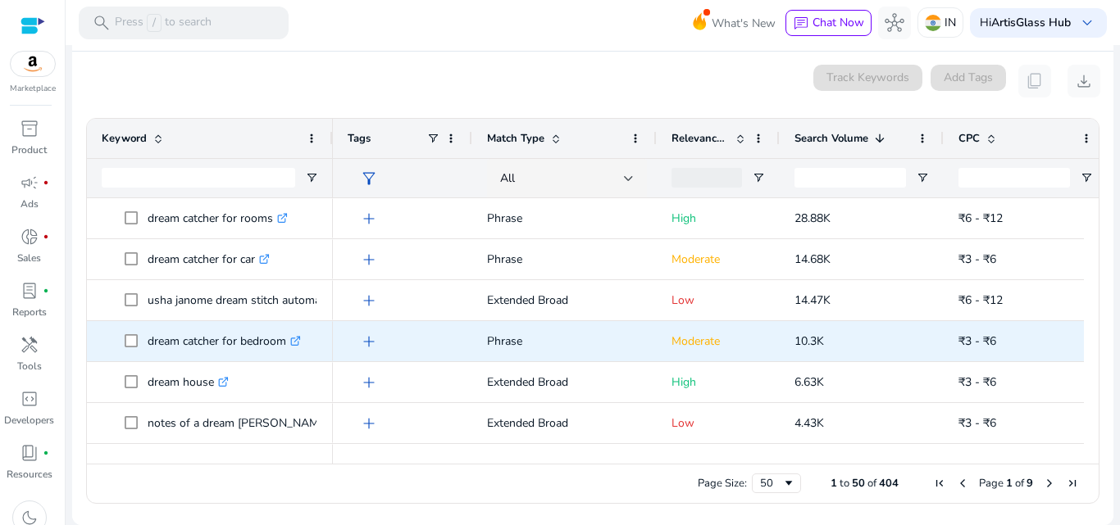
scroll to position [164, 0]
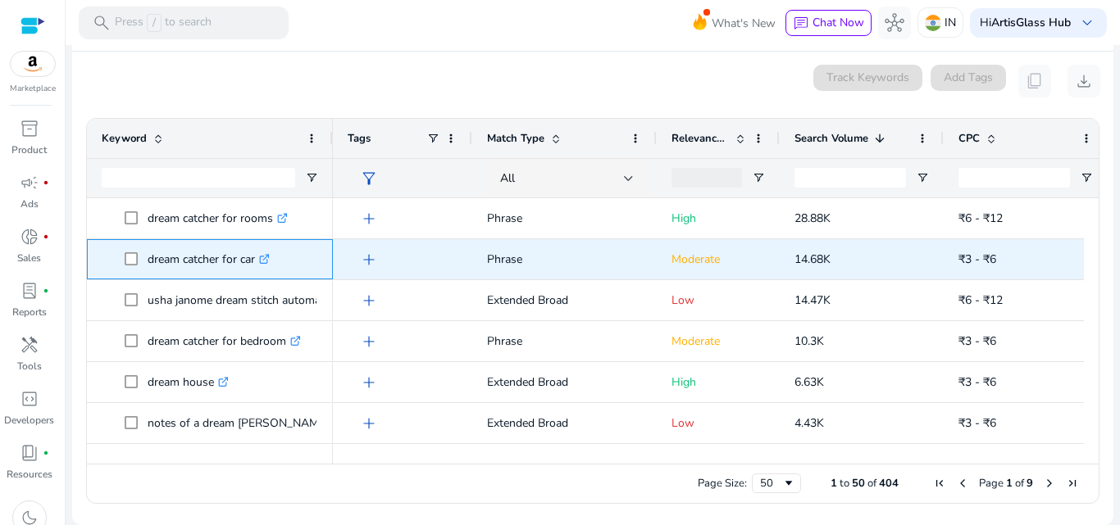
click at [267, 261] on icon ".st0{fill:#2c8af8}" at bounding box center [264, 259] width 11 height 11
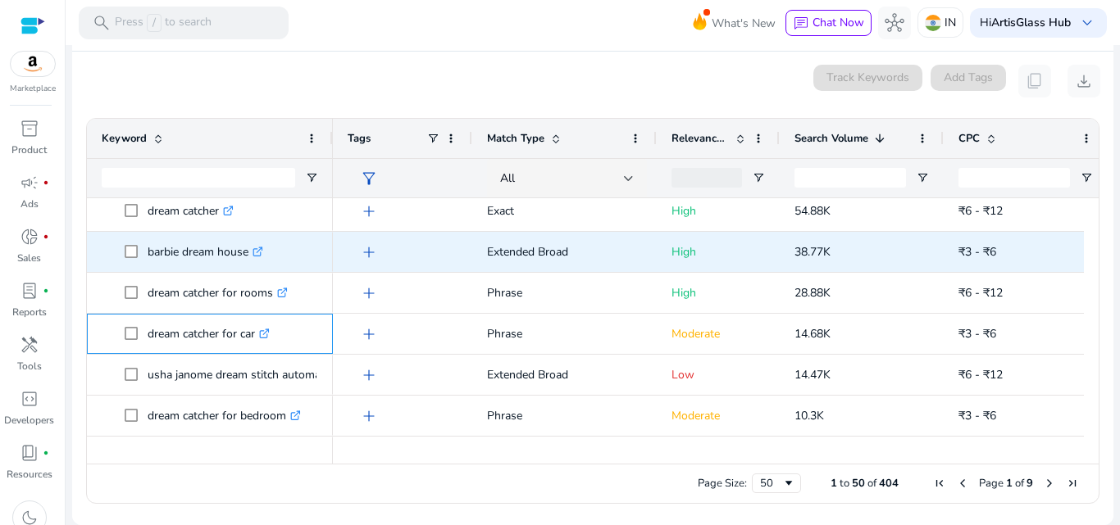
scroll to position [0, 0]
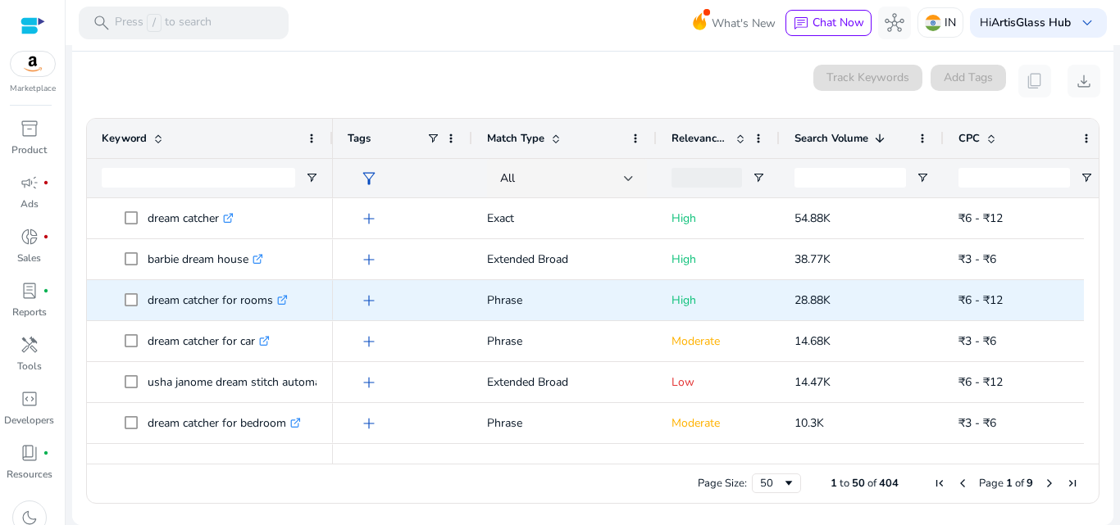
click at [232, 307] on p "dream catcher for rooms .st0{fill:#2c8af8}" at bounding box center [218, 301] width 140 height 34
click at [285, 298] on icon ".st0{fill:#2c8af8}" at bounding box center [282, 300] width 11 height 11
click at [824, 293] on span "28.88K" at bounding box center [812, 301] width 36 height 16
click at [823, 293] on span "28.88K" at bounding box center [812, 301] width 36 height 16
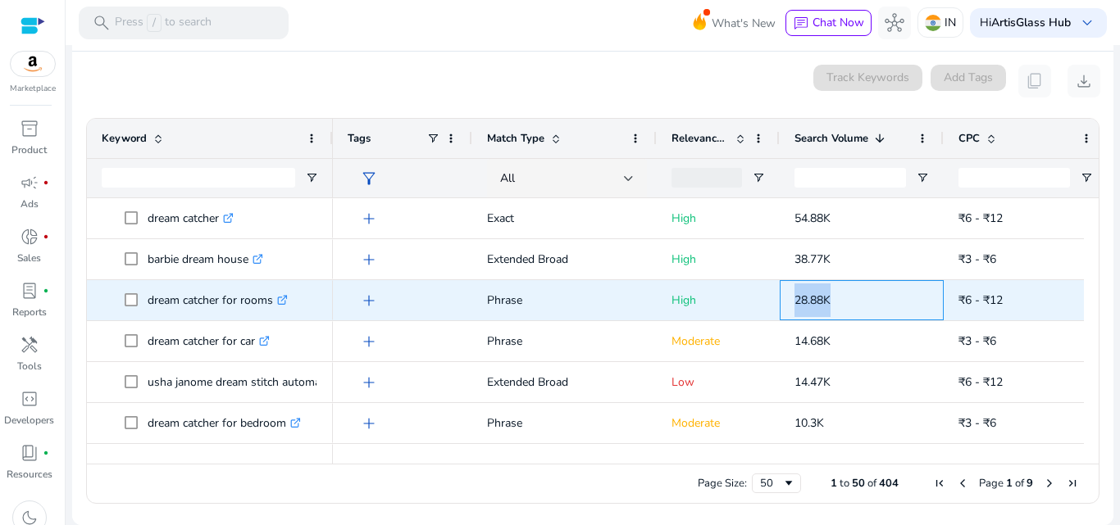
copy span "28.88K"
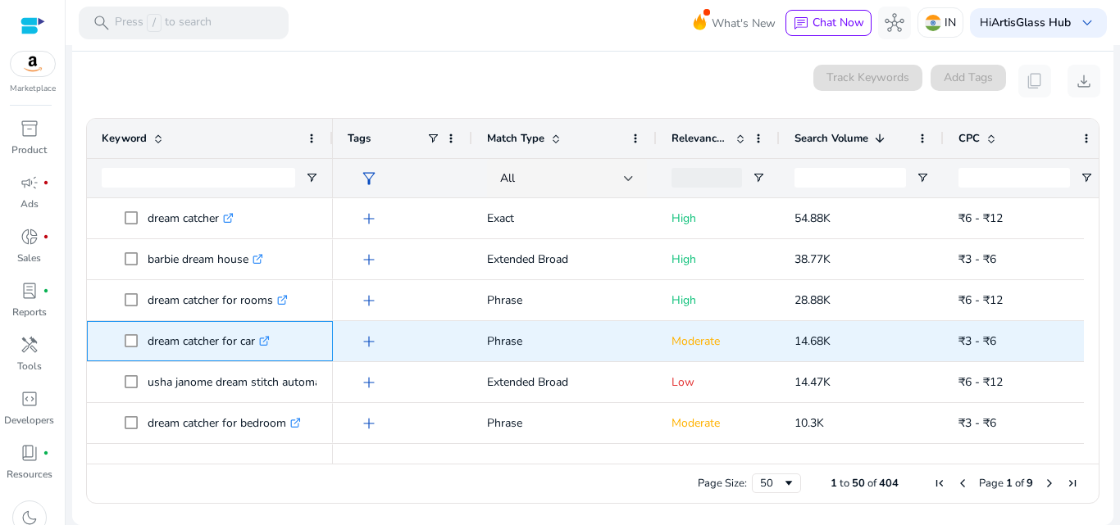
click at [231, 341] on p "dream catcher for car .st0{fill:#2c8af8}" at bounding box center [209, 342] width 122 height 34
click at [219, 345] on p "dream catcher for car .st0{fill:#2c8af8}" at bounding box center [209, 342] width 122 height 34
copy p "dream catcher for car"
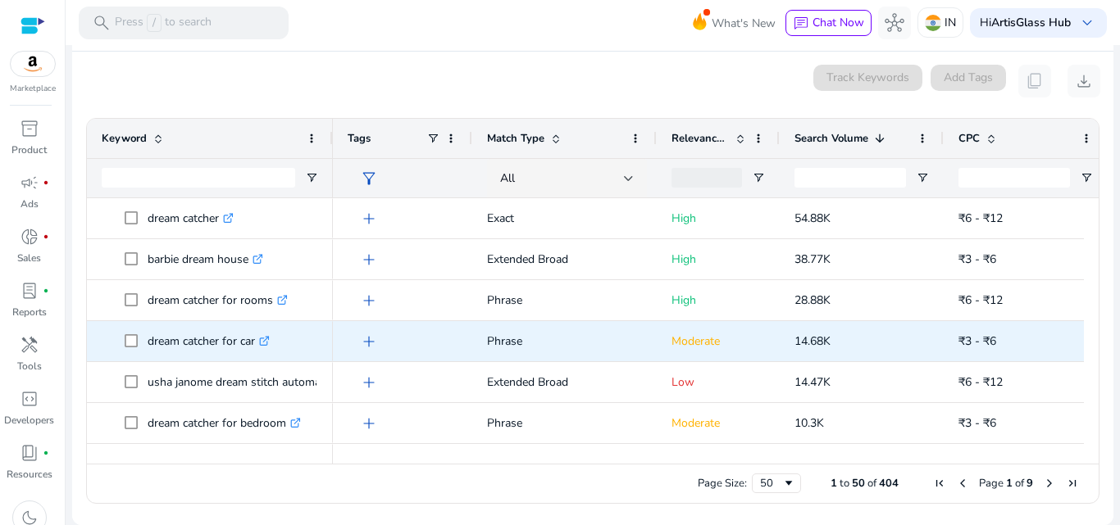
click at [811, 342] on span "14.68K" at bounding box center [812, 342] width 36 height 16
copy span "14.68K"
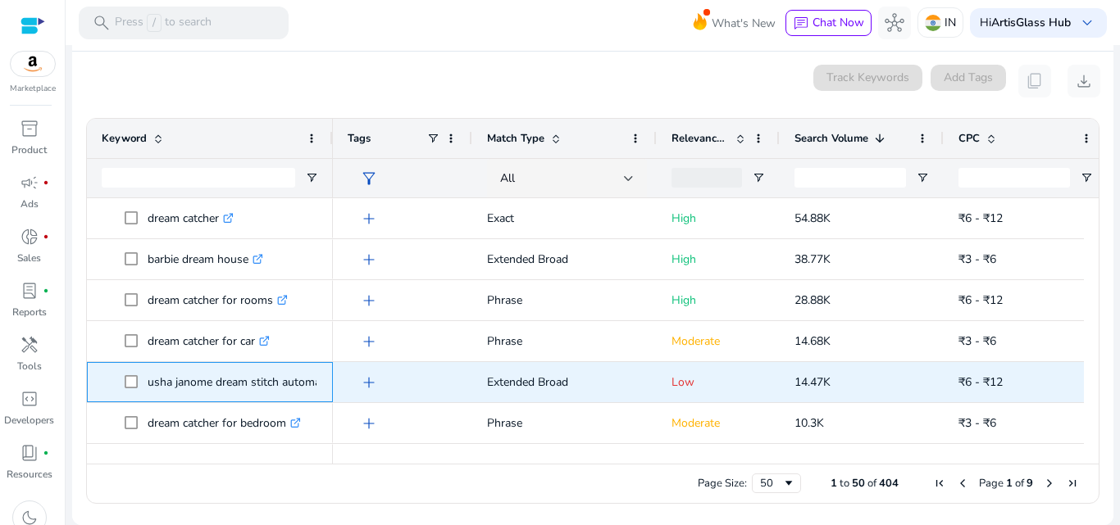
click at [278, 393] on p "usha janome dream stitch automatic zig-zag electric sewing machine .st0{fill:#2…" at bounding box center [329, 383] width 362 height 34
click at [275, 384] on p "usha janome dream stitch automatic zig-zag electric sewing machine .st0{fill:#2…" at bounding box center [329, 383] width 362 height 34
click at [305, 375] on p "usha janome dream stitch automatic zig-zag electric sewing machine .st0{fill:#2…" at bounding box center [329, 383] width 362 height 34
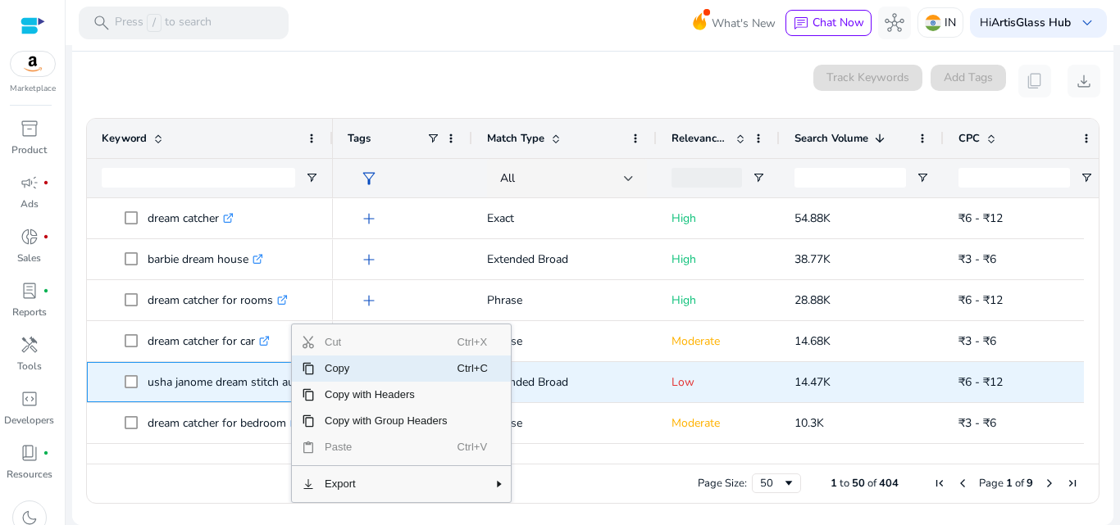
click at [261, 389] on p "usha janome dream stitch automatic zig-zag electric sewing machine .st0{fill:#2…" at bounding box center [329, 383] width 362 height 34
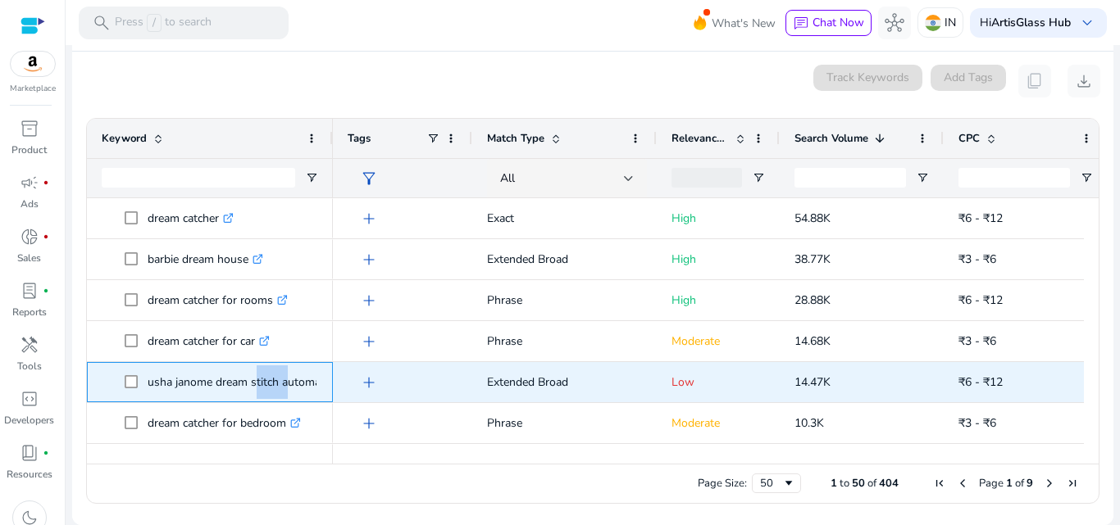
click at [261, 389] on p "usha janome dream stitch automatic zig-zag electric sewing machine .st0{fill:#2…" at bounding box center [329, 383] width 362 height 34
copy p "usha janome dream stitch automatic zig-zag electric sewing machine"
click at [317, 389] on span "usha janome dream stitch automatic zig-zag electric sewing machine .st0{fill:#2…" at bounding box center [221, 383] width 193 height 34
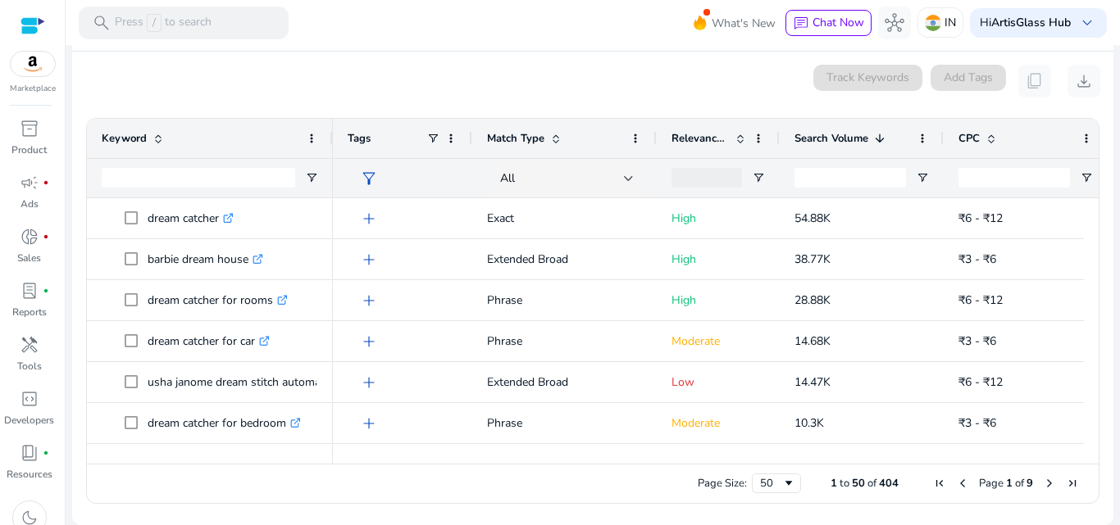
drag, startPoint x: 330, startPoint y: 455, endPoint x: 283, endPoint y: 453, distance: 47.6
click at [283, 453] on div "Drag here to set row groups Drag here to set column labels Keyword Tags 1" at bounding box center [592, 311] width 1013 height 386
click at [420, 454] on div at bounding box center [884, 456] width 1102 height 15
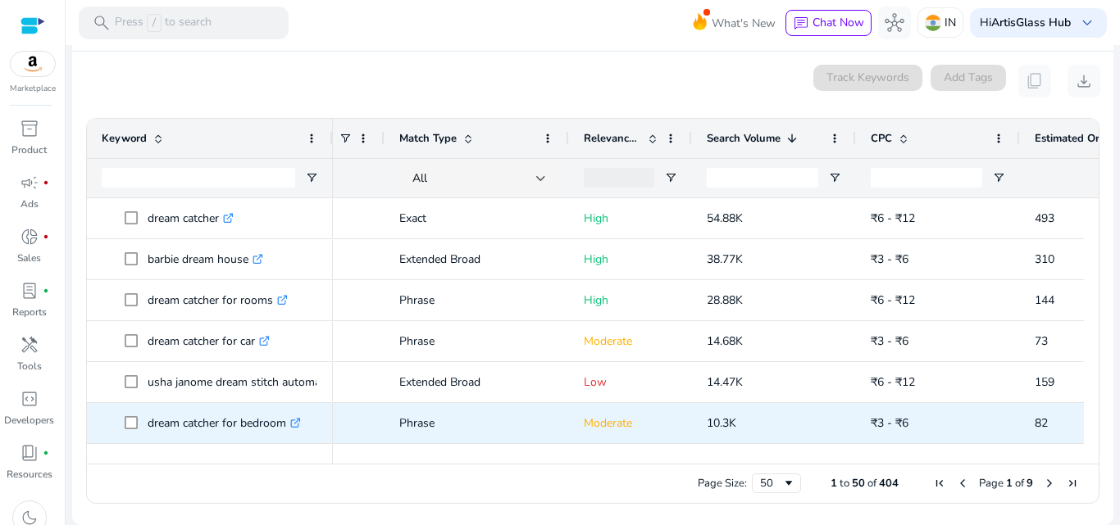
scroll to position [0, 89]
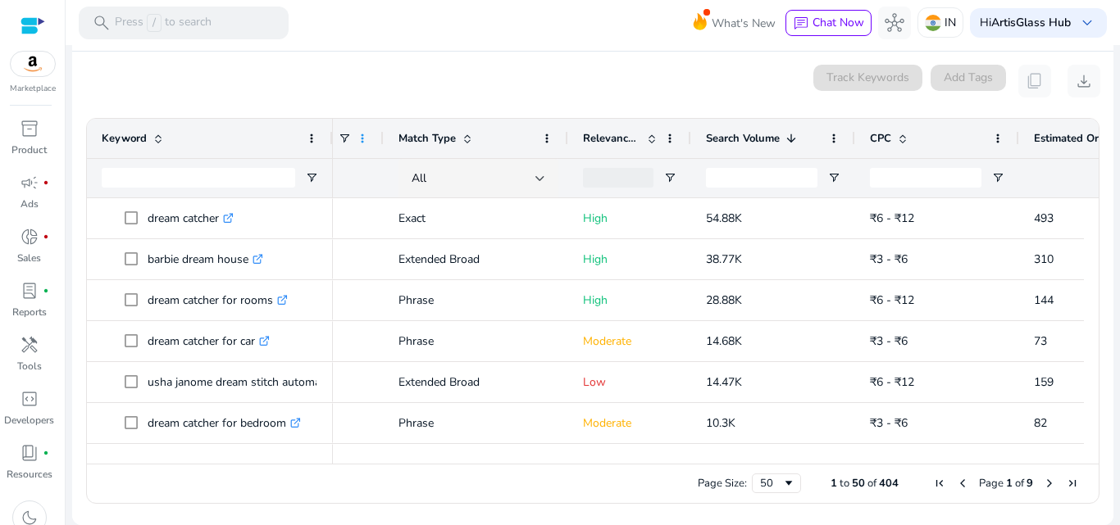
drag, startPoint x: 354, startPoint y: 134, endPoint x: 366, endPoint y: 136, distance: 12.5
click at [377, 140] on div "Keyword Tags Match Type" at bounding box center [592, 159] width 1011 height 80
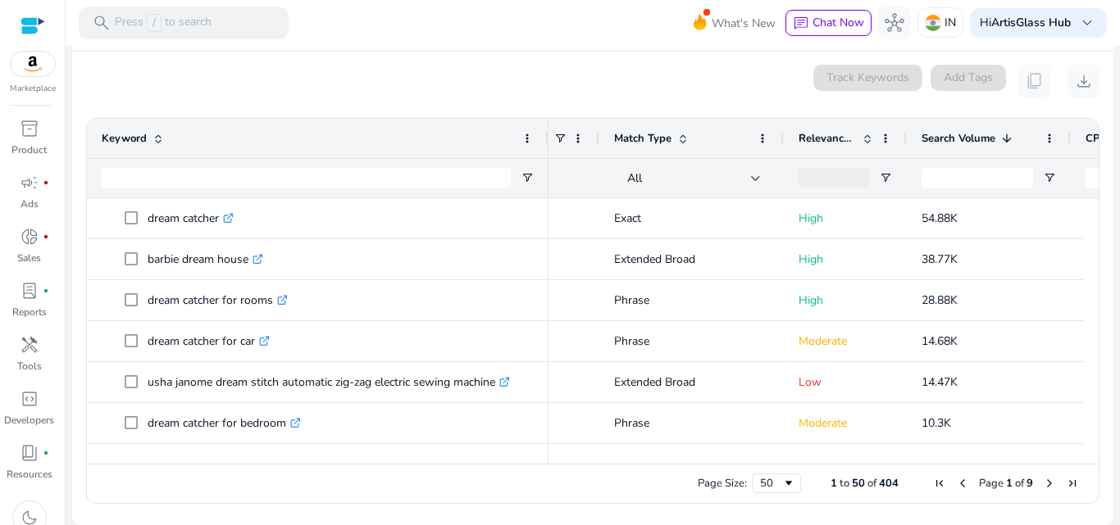
drag, startPoint x: 330, startPoint y: 123, endPoint x: 546, endPoint y: 137, distance: 216.0
click at [546, 137] on div at bounding box center [547, 138] width 7 height 39
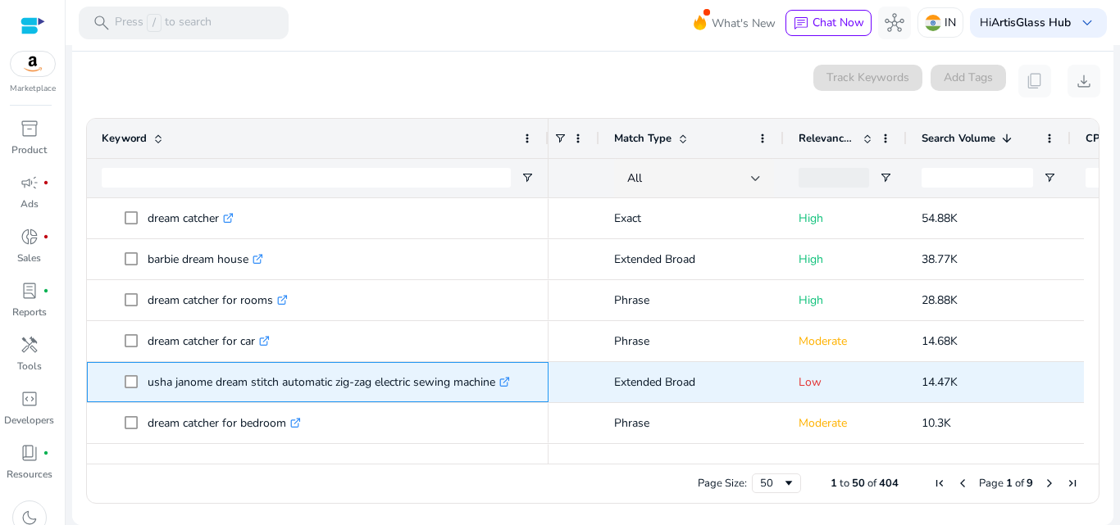
click at [500, 381] on p "usha janome dream stitch automatic zig-zag electric sewing machine .st0{fill:#2…" at bounding box center [329, 383] width 362 height 34
click at [510, 384] on icon ".st0{fill:#2c8af8}" at bounding box center [504, 382] width 11 height 11
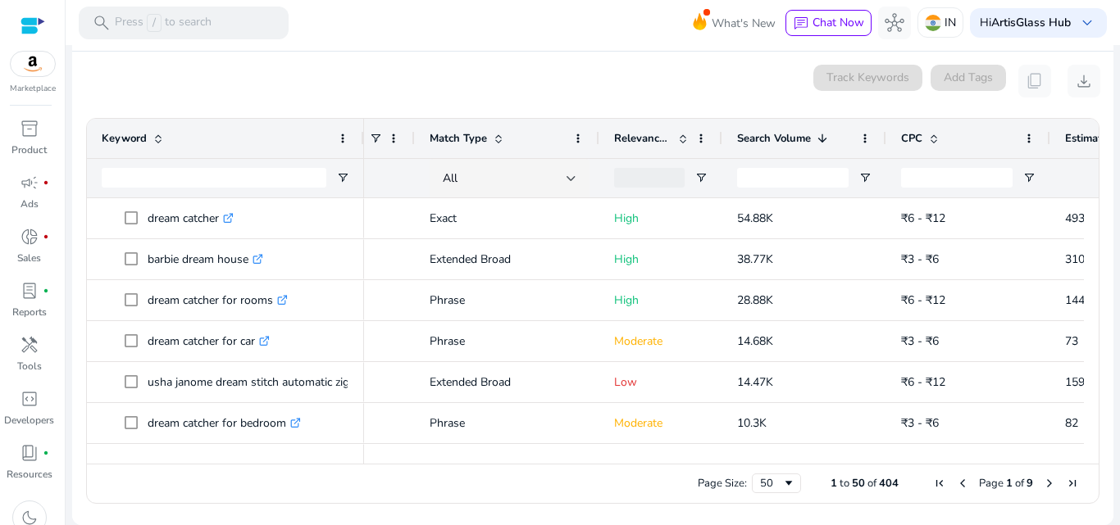
drag, startPoint x: 545, startPoint y: 134, endPoint x: 357, endPoint y: 166, distance: 190.3
click at [357, 166] on div "Keyword" at bounding box center [225, 158] width 277 height 79
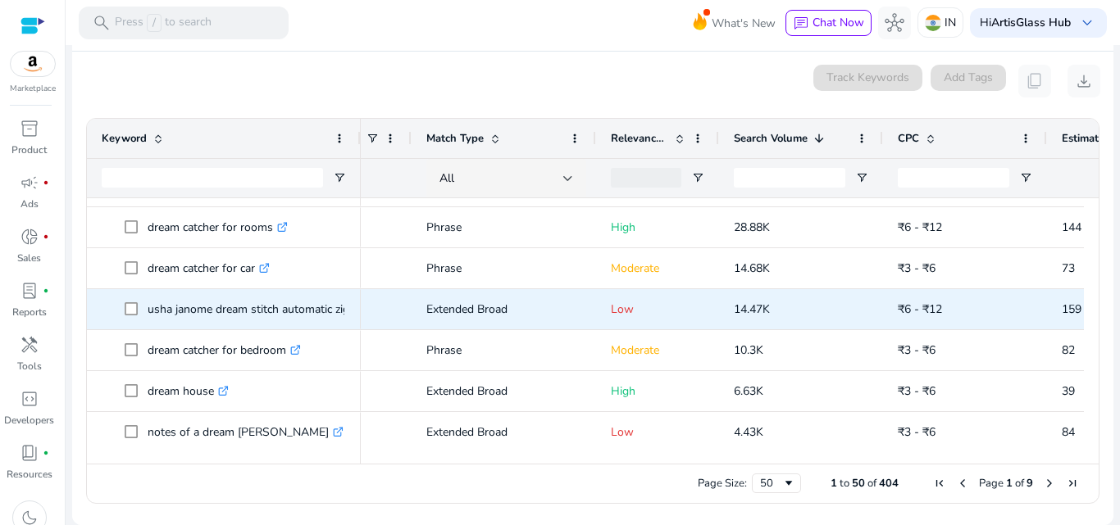
scroll to position [164, 0]
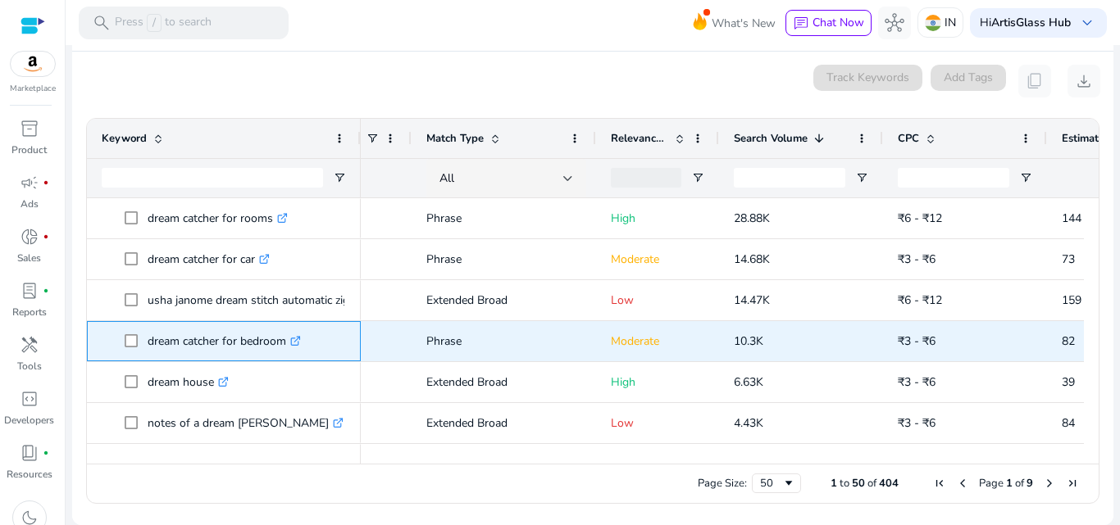
click at [300, 339] on icon at bounding box center [297, 339] width 6 height 6
click at [230, 334] on p "dream catcher for bedroom .st0{fill:#2c8af8}" at bounding box center [224, 342] width 153 height 34
copy p "dream catcher for bedroom"
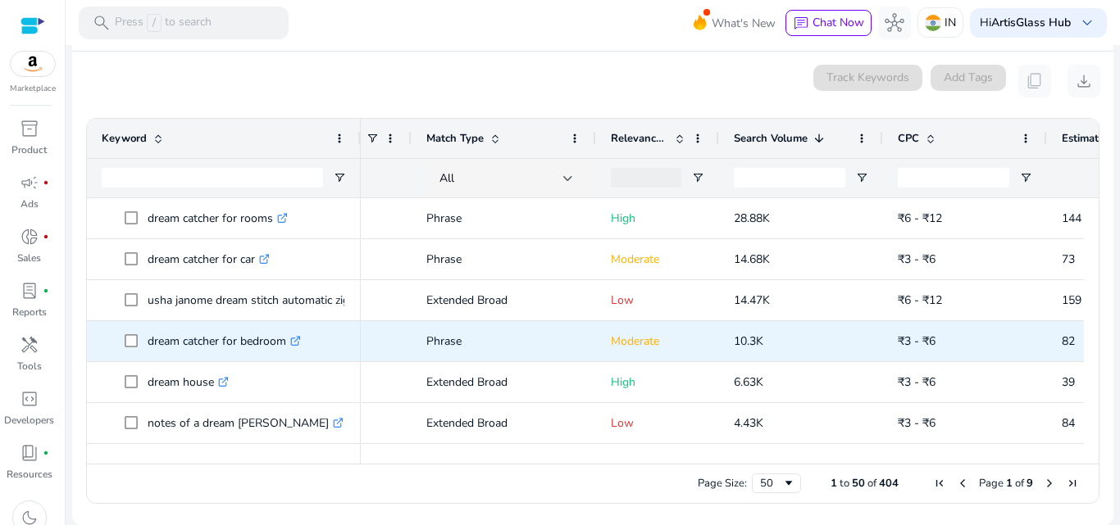
click at [738, 341] on span "10.3K" at bounding box center [749, 342] width 30 height 16
copy span "10.3K"
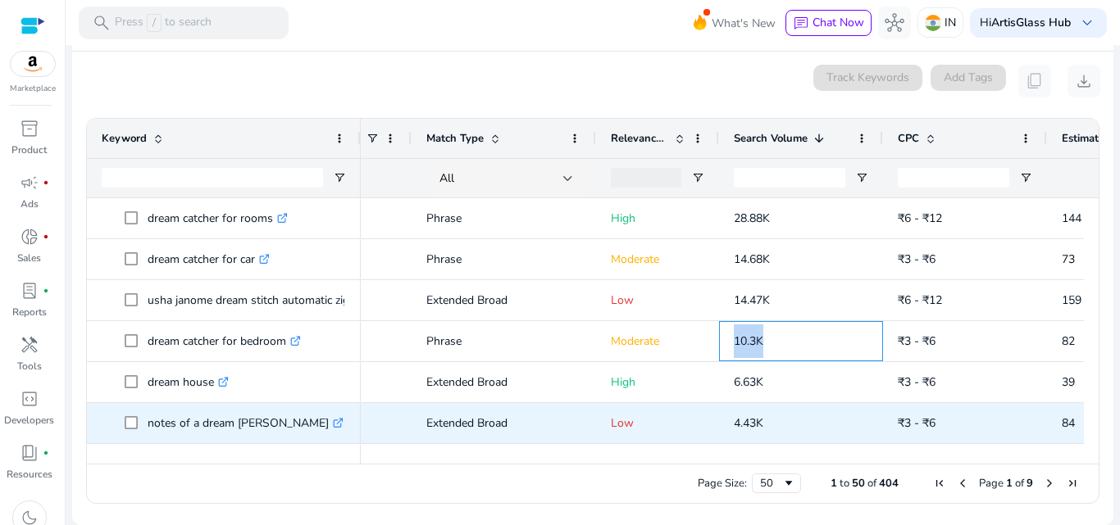
copy span "10.3K"
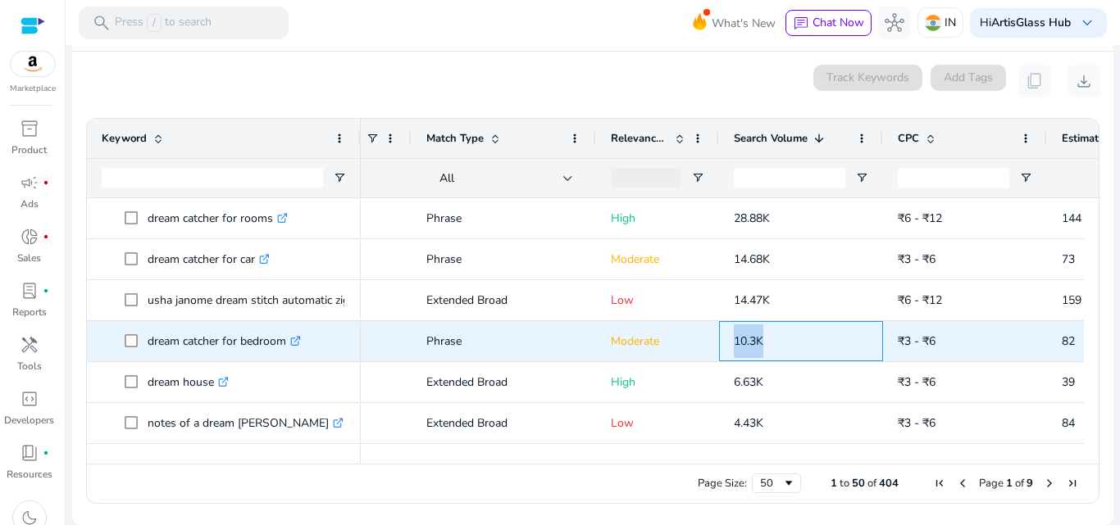
click at [788, 343] on p "10.3K" at bounding box center [801, 342] width 134 height 34
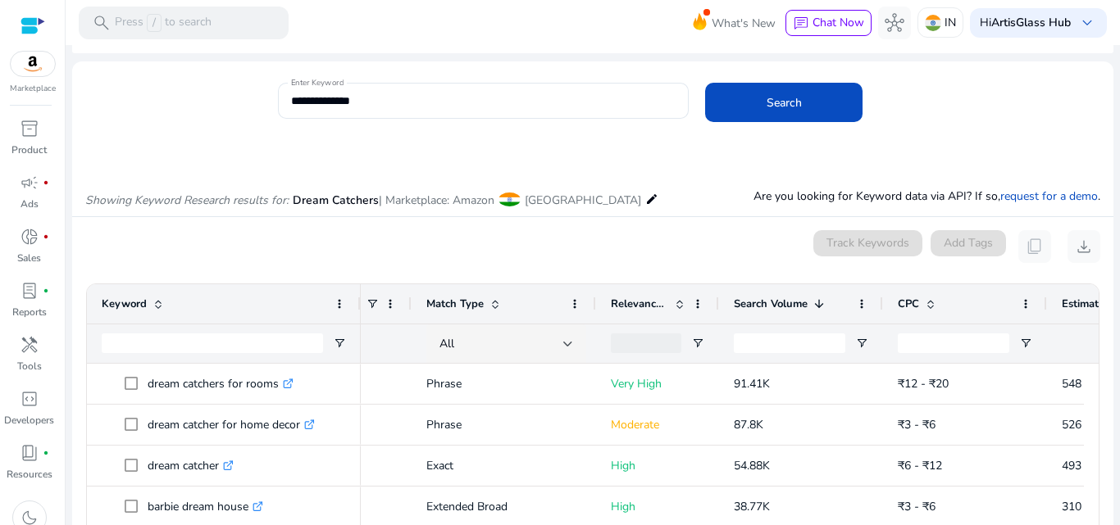
scroll to position [0, 0]
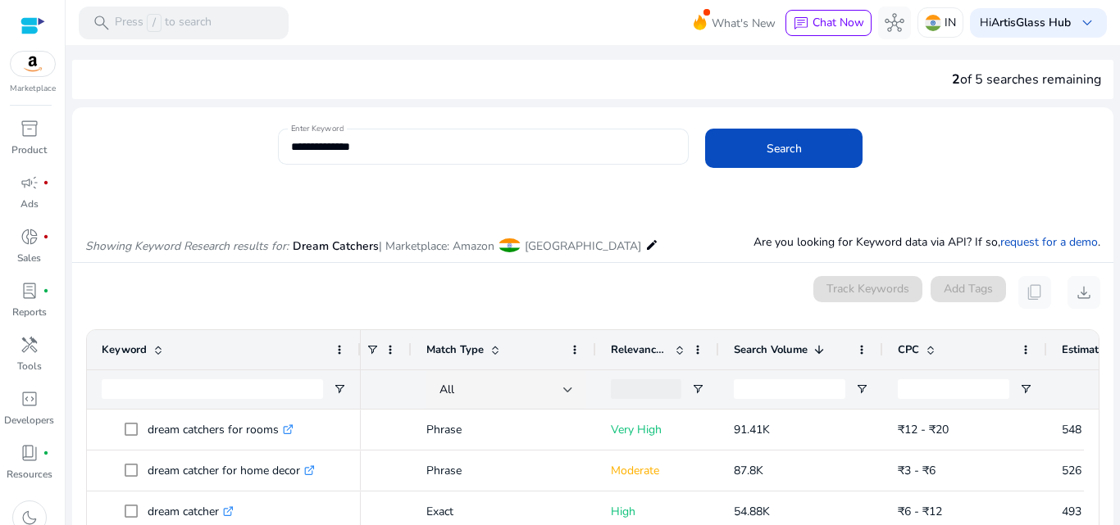
click at [420, 156] on div "**********" at bounding box center [483, 147] width 385 height 36
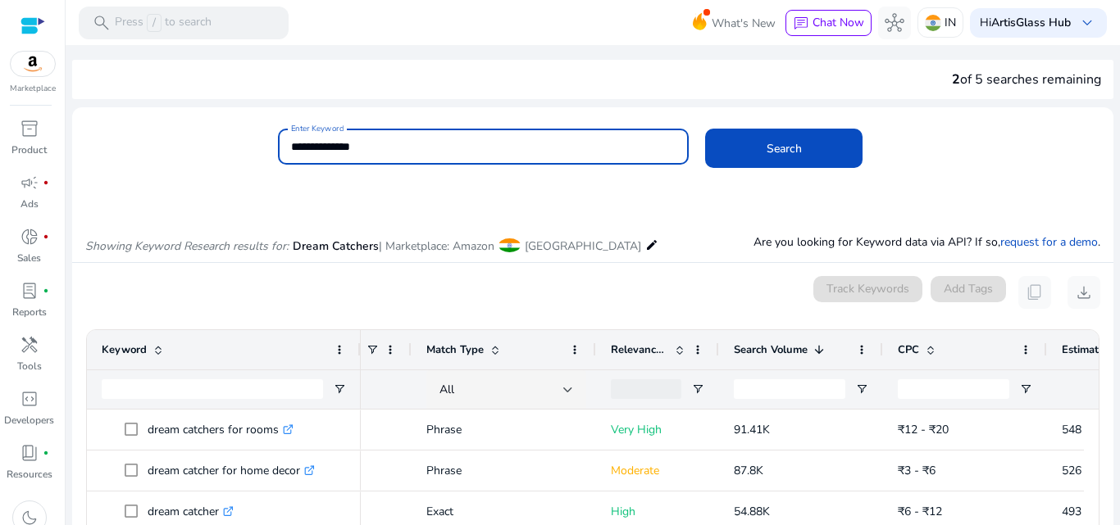
paste input
click at [705, 129] on button "Search" at bounding box center [783, 148] width 157 height 39
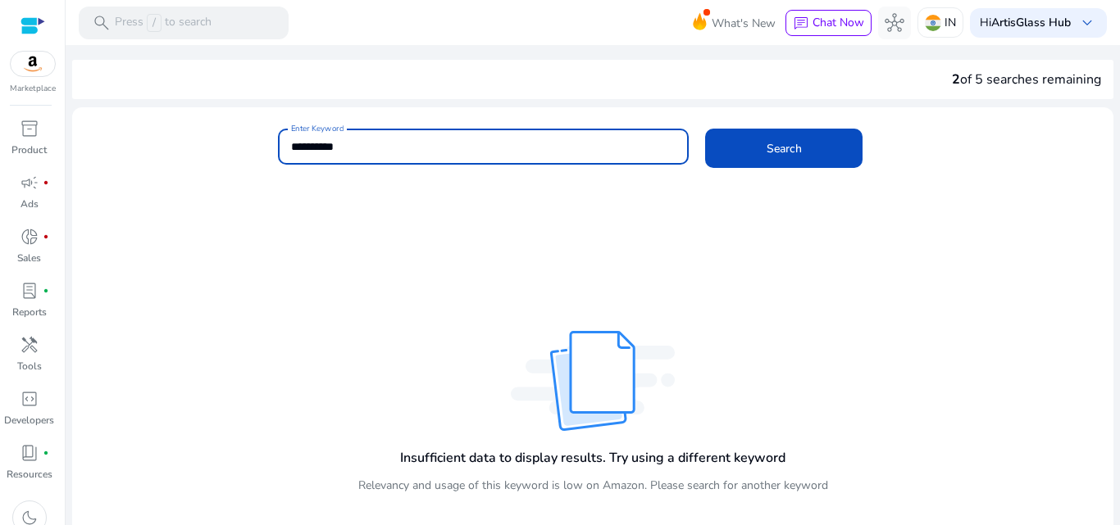
click at [322, 144] on input "**********" at bounding box center [483, 147] width 385 height 18
click at [330, 144] on input "**********" at bounding box center [483, 147] width 385 height 18
type input "**********"
click at [830, 141] on span at bounding box center [783, 148] width 157 height 39
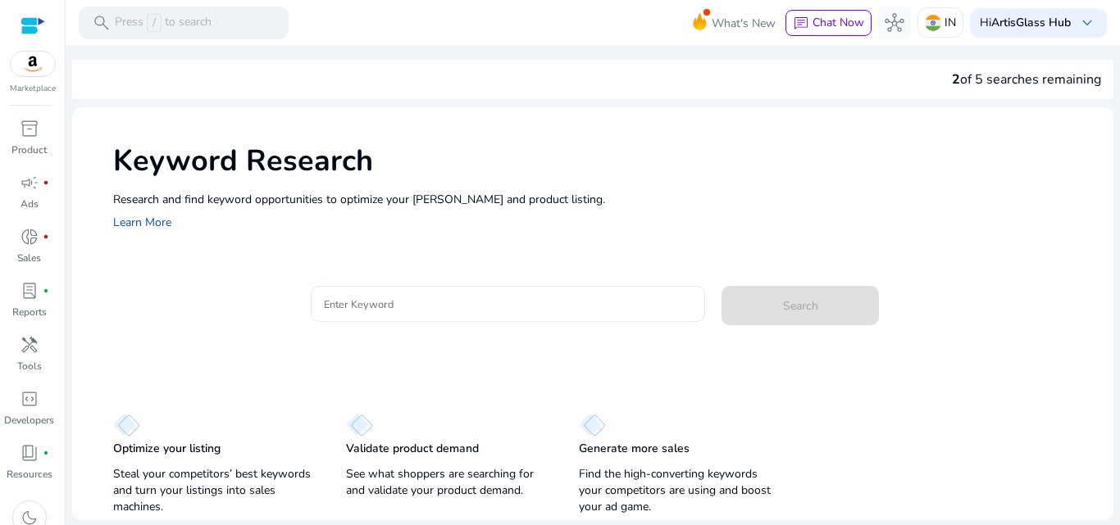
click at [466, 314] on div at bounding box center [508, 304] width 369 height 36
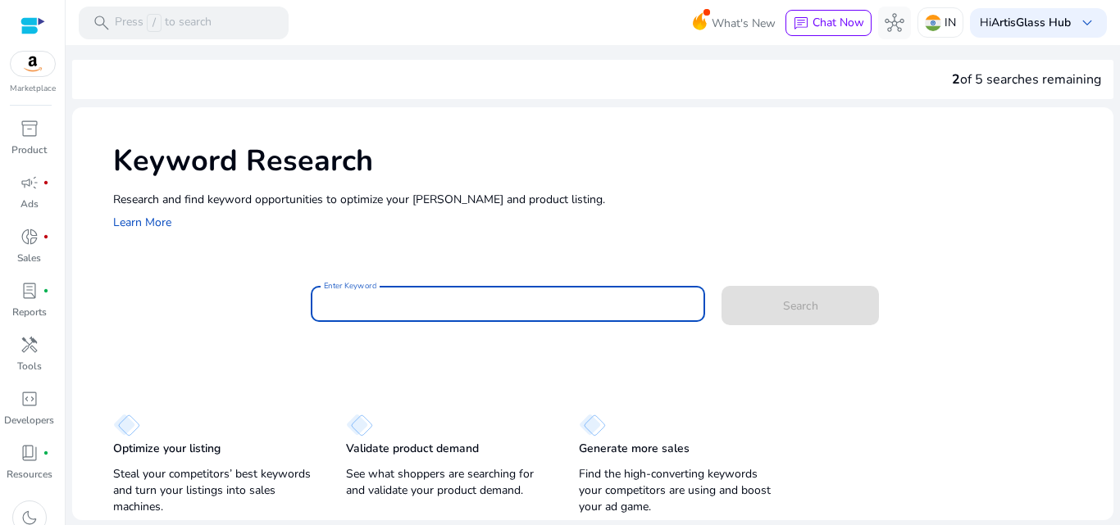
paste input "**********"
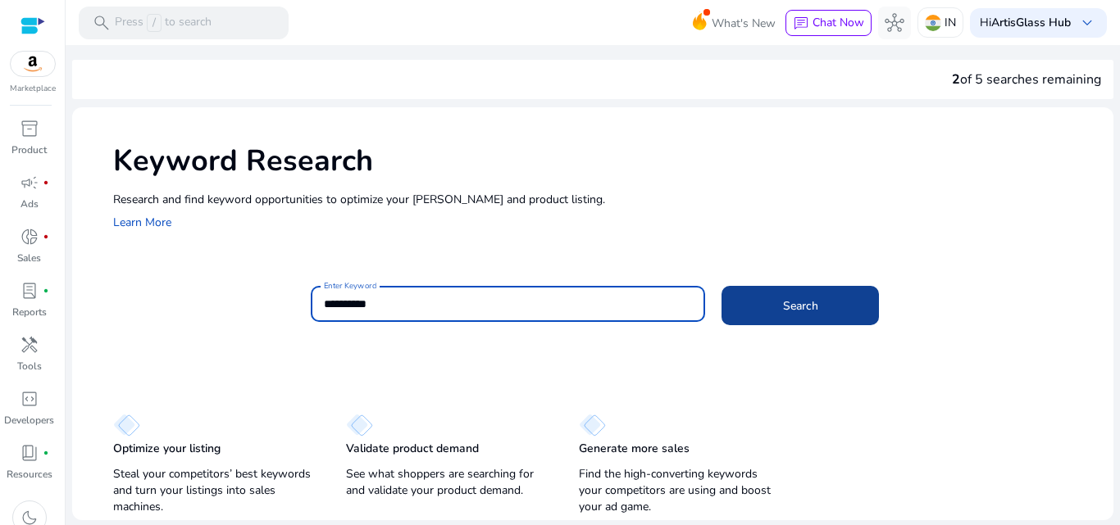
click at [777, 309] on span at bounding box center [799, 305] width 157 height 39
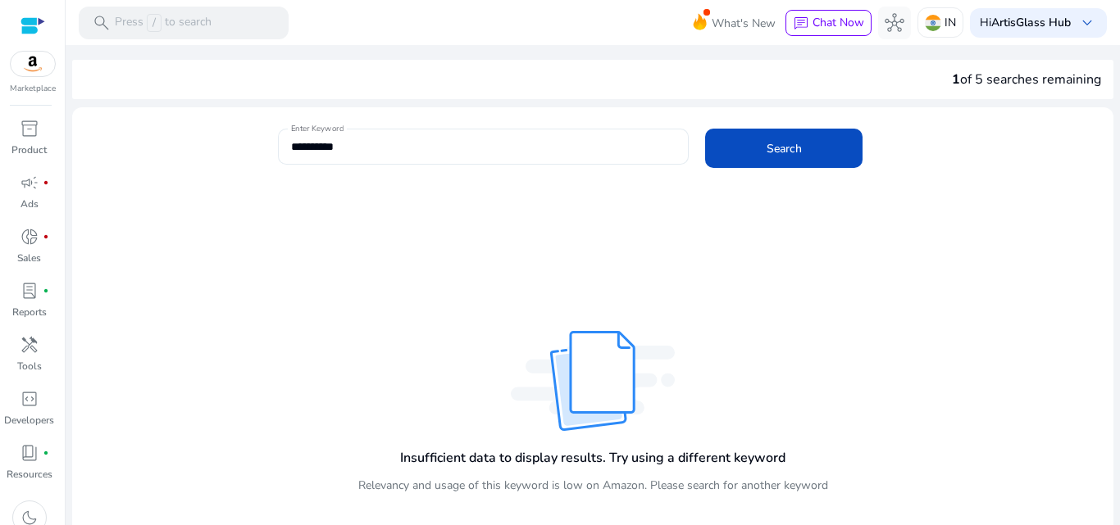
click at [326, 150] on input "**********" at bounding box center [483, 147] width 385 height 18
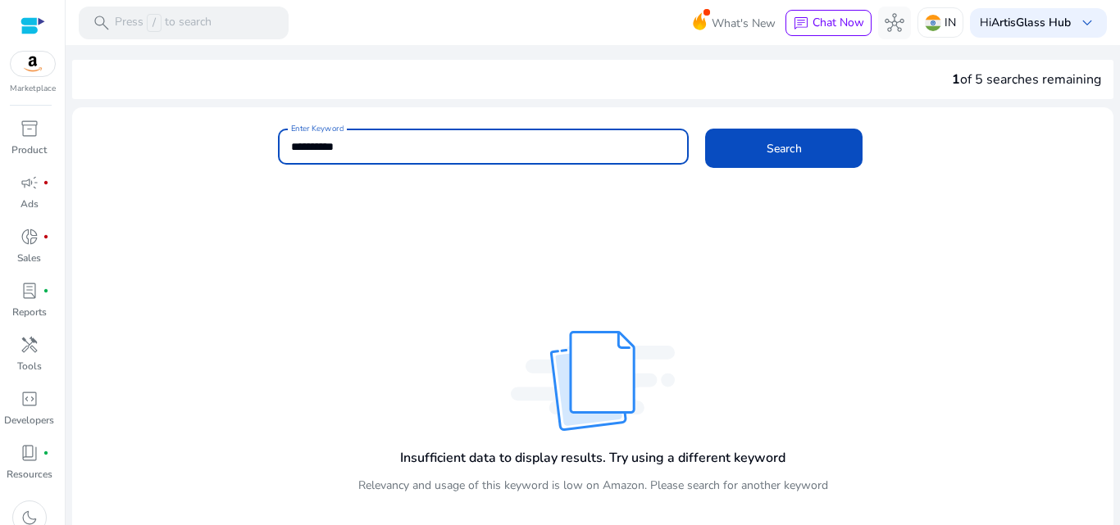
click at [320, 148] on input "**********" at bounding box center [483, 147] width 385 height 18
click at [323, 152] on input "**********" at bounding box center [483, 147] width 385 height 18
click at [330, 142] on input "**********" at bounding box center [483, 147] width 385 height 18
click at [326, 144] on input "**********" at bounding box center [483, 147] width 385 height 18
type input "**********"
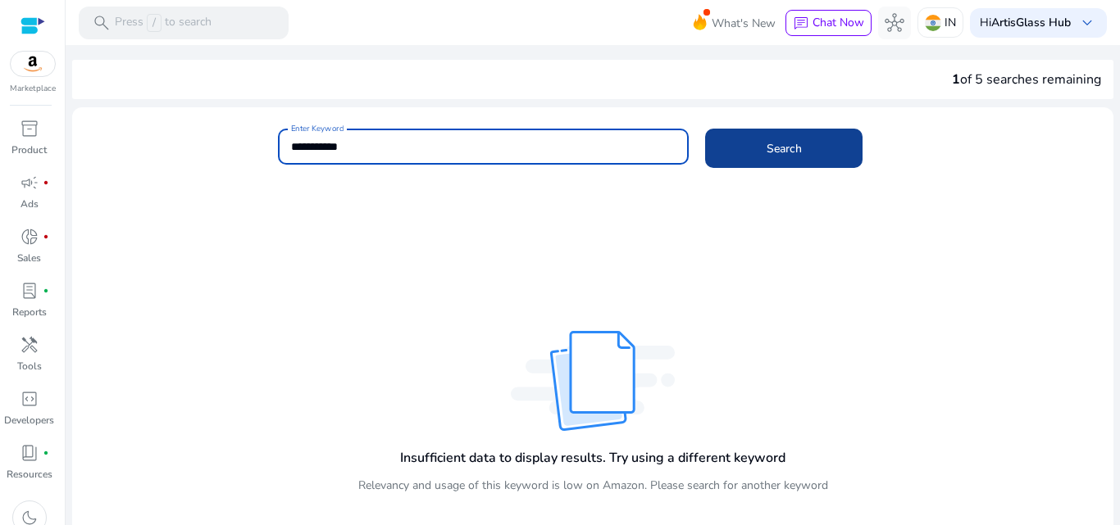
click at [739, 158] on span at bounding box center [783, 148] width 157 height 39
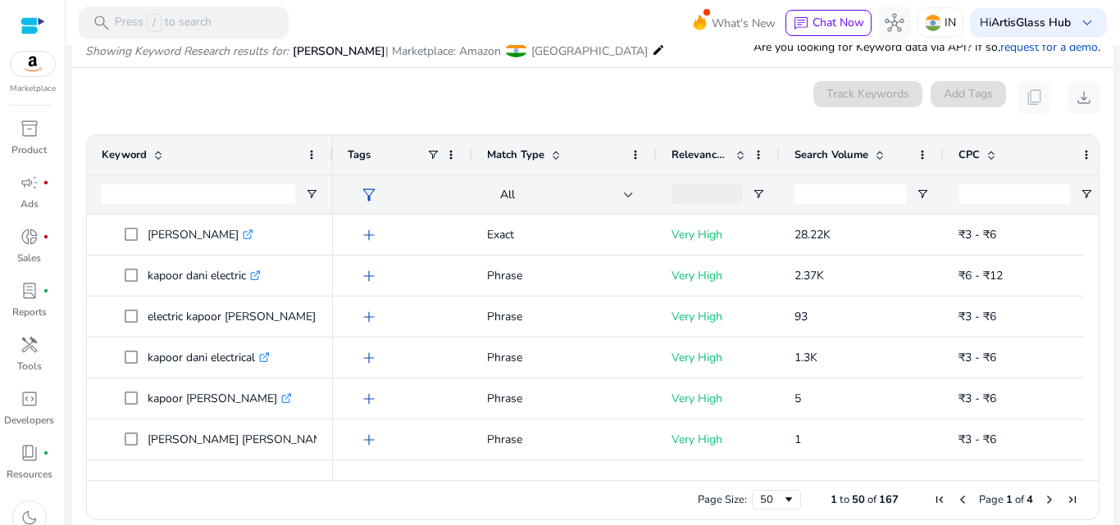
click at [743, 157] on span at bounding box center [740, 154] width 13 height 13
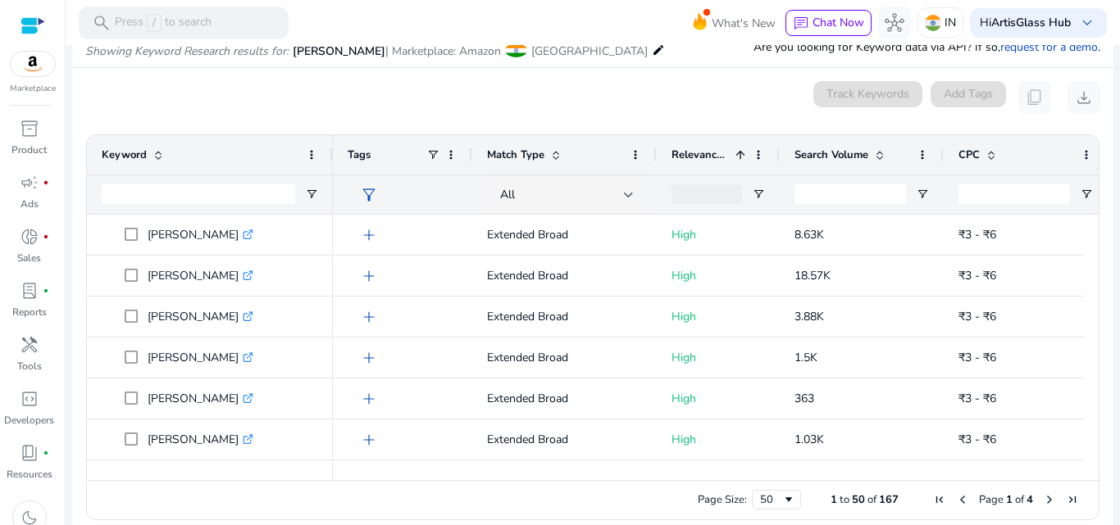
click at [743, 157] on span at bounding box center [740, 154] width 13 height 13
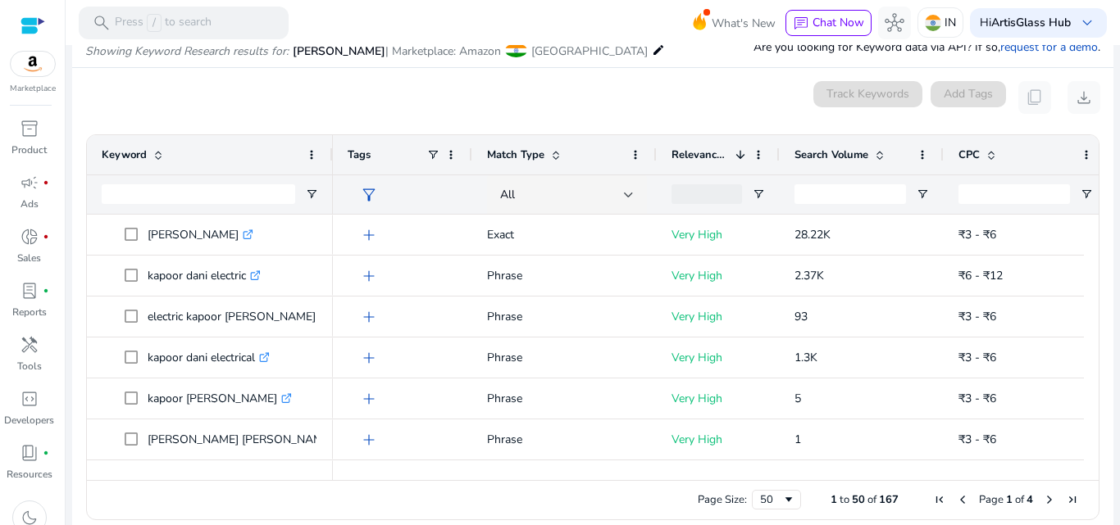
click at [824, 151] on span "Search Volume" at bounding box center [831, 155] width 74 height 15
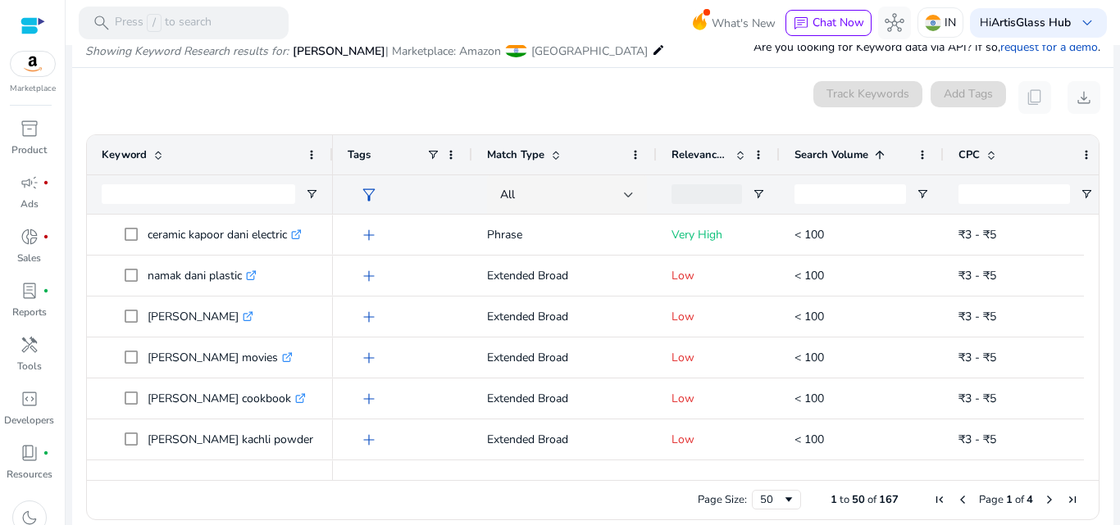
click at [824, 151] on span "Search Volume" at bounding box center [831, 155] width 74 height 15
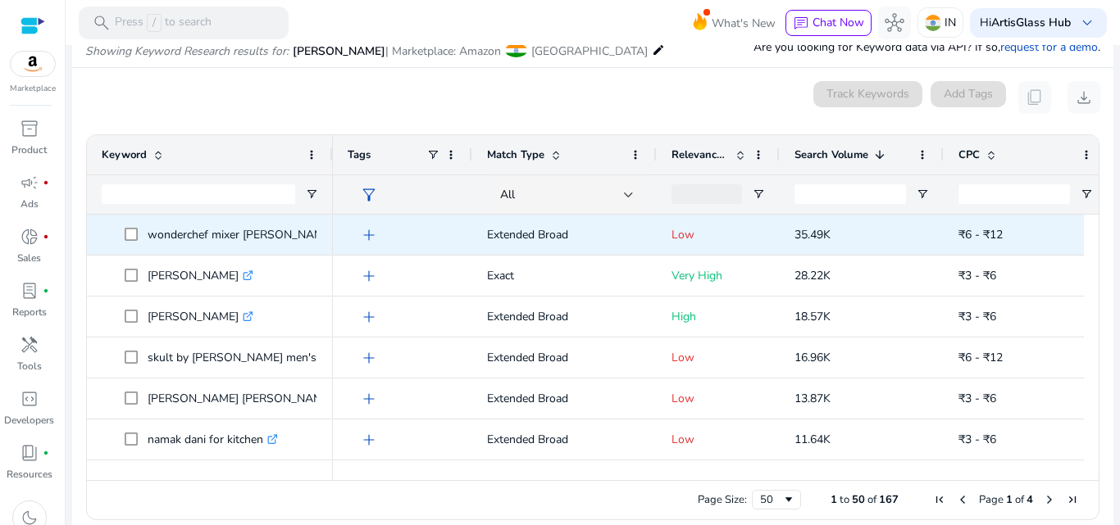
click at [277, 243] on p "wonderchef mixer grinder sanjeev kapoor .st0{fill:#2c8af8}" at bounding box center [248, 235] width 201 height 34
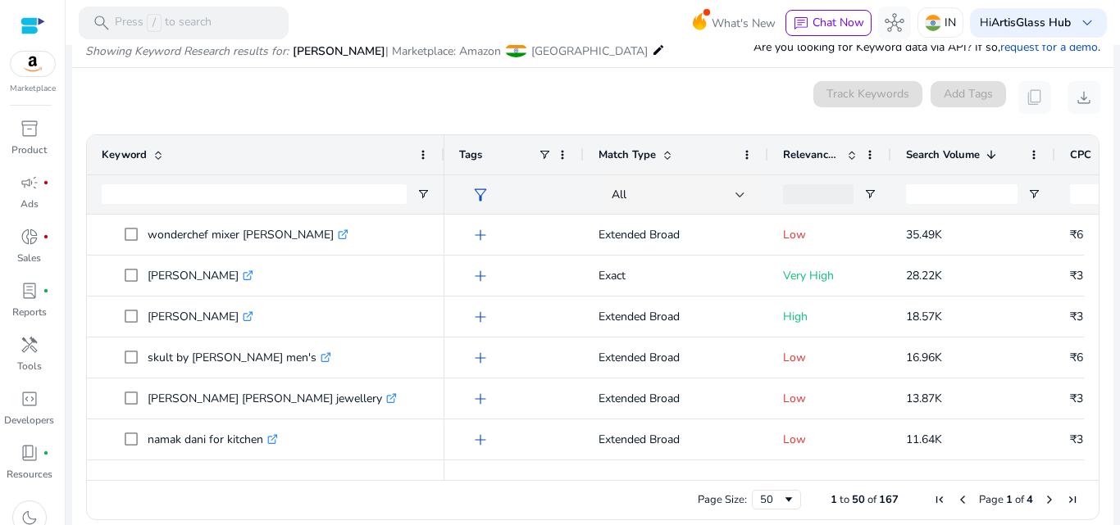
drag, startPoint x: 330, startPoint y: 152, endPoint x: 414, endPoint y: 174, distance: 86.5
click at [440, 174] on div at bounding box center [443, 154] width 7 height 39
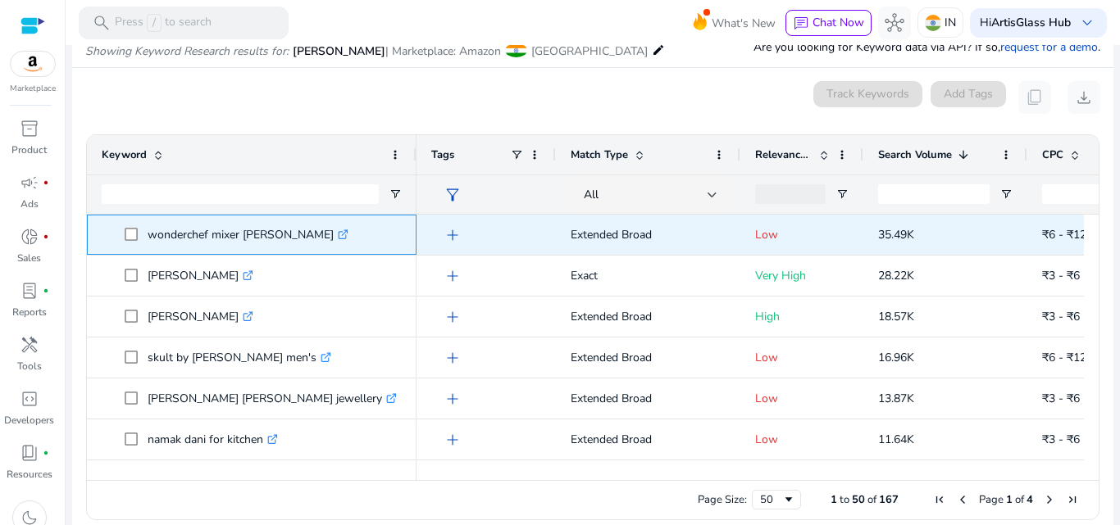
click at [348, 237] on link ".st0{fill:#2c8af8}" at bounding box center [341, 235] width 15 height 16
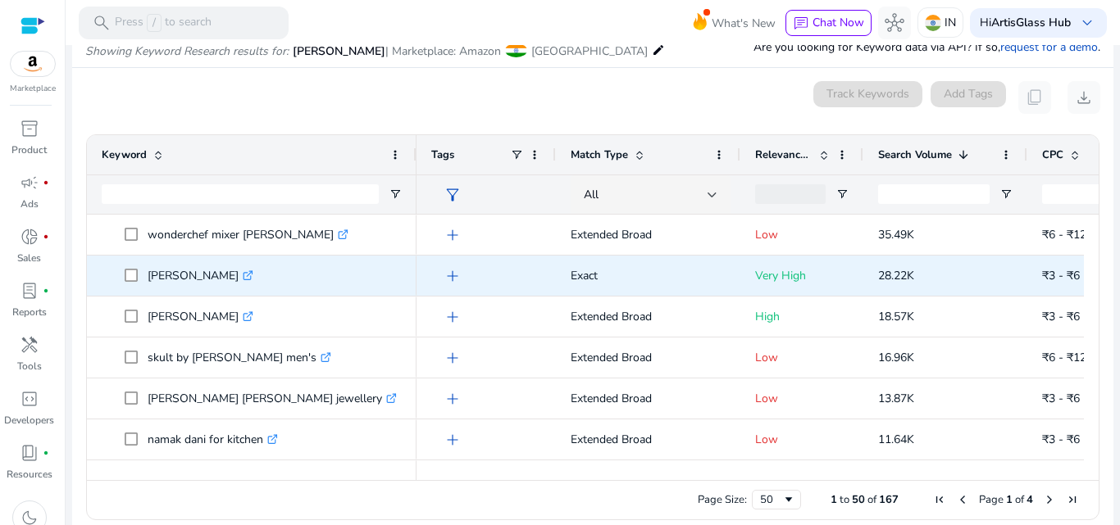
click at [903, 273] on span "28.22K" at bounding box center [896, 276] width 36 height 16
copy span "28.22K"
click at [183, 280] on p "kapoor dani .st0{fill:#2c8af8}" at bounding box center [201, 276] width 106 height 34
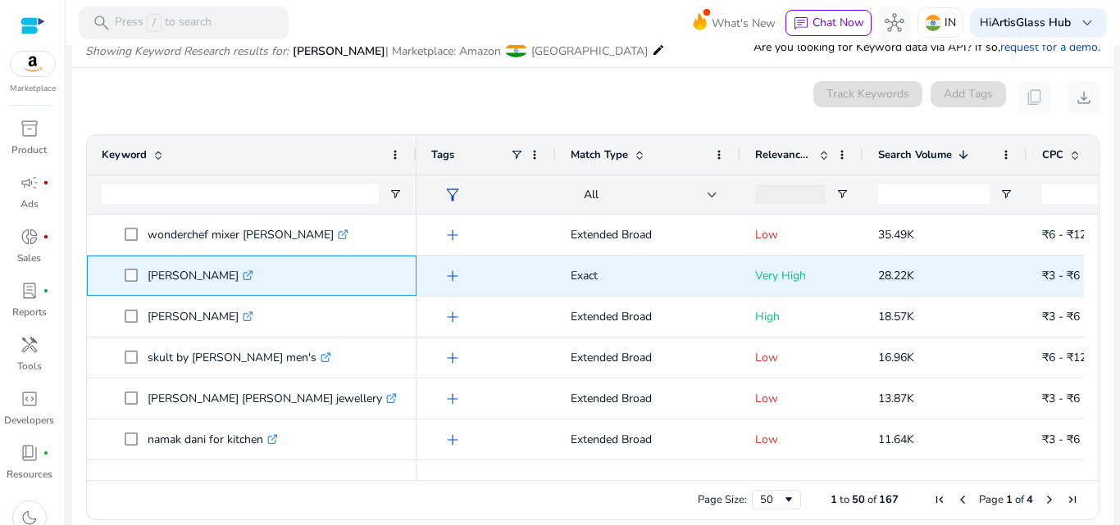
click at [183, 280] on p "kapoor dani .st0{fill:#2c8af8}" at bounding box center [201, 276] width 106 height 34
copy p "kapoor dani"
click at [867, 275] on div "28.22K" at bounding box center [945, 276] width 164 height 40
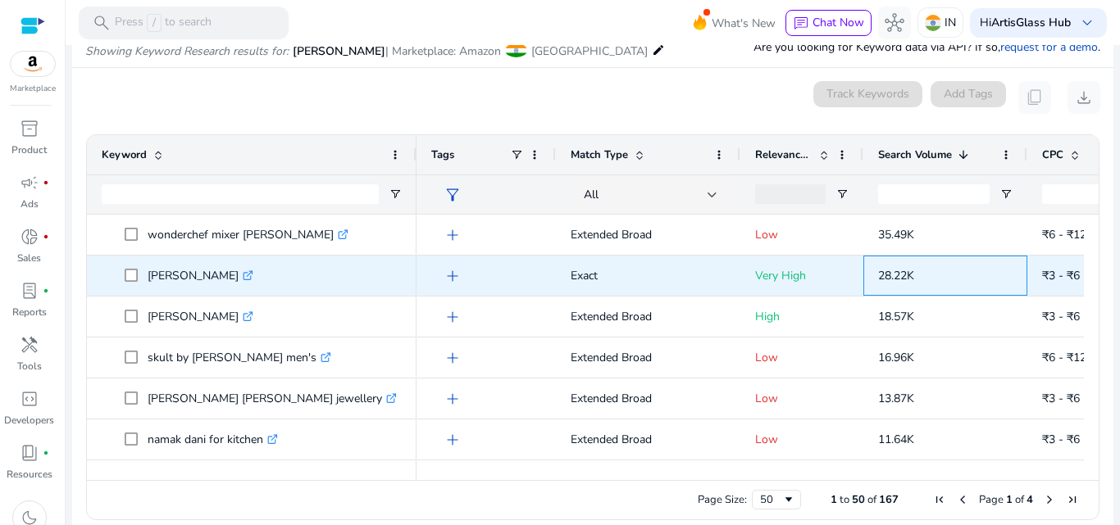
click at [877, 276] on div "28.22K" at bounding box center [945, 276] width 164 height 40
copy span "28.22K"
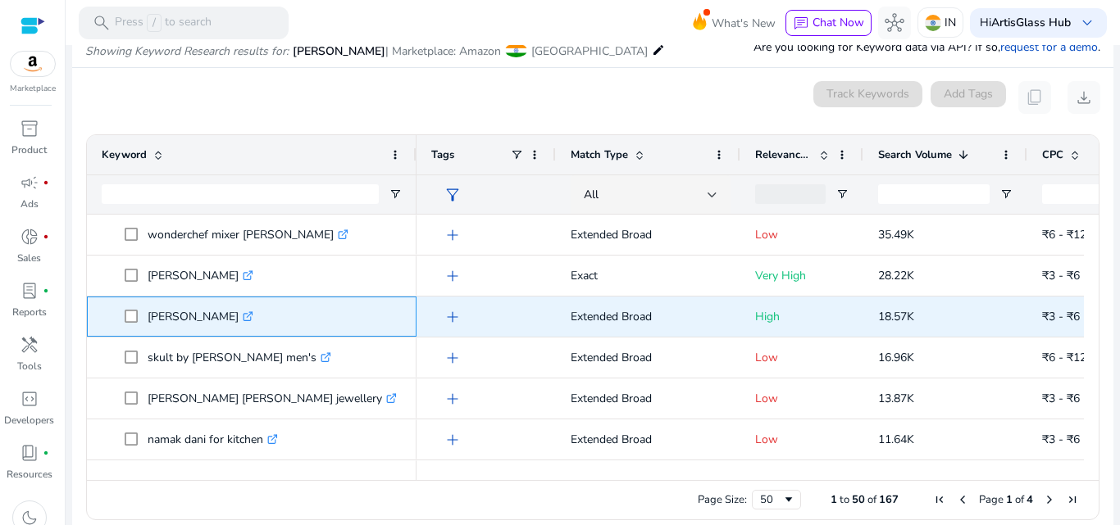
click at [329, 328] on span "dhoop dani .st0{fill:#2c8af8}" at bounding box center [263, 317] width 277 height 34
click at [243, 316] on icon at bounding box center [247, 317] width 8 height 8
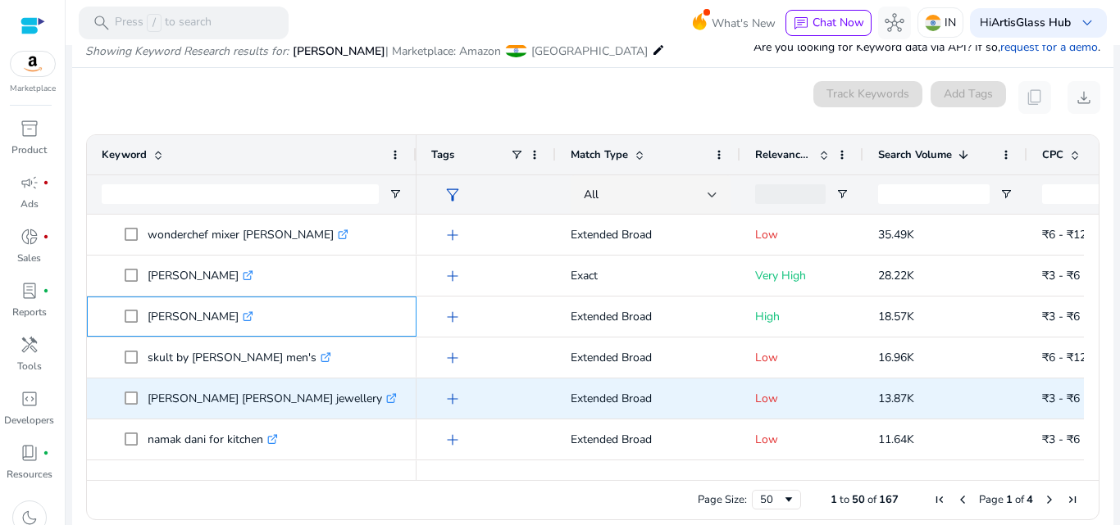
scroll to position [82, 0]
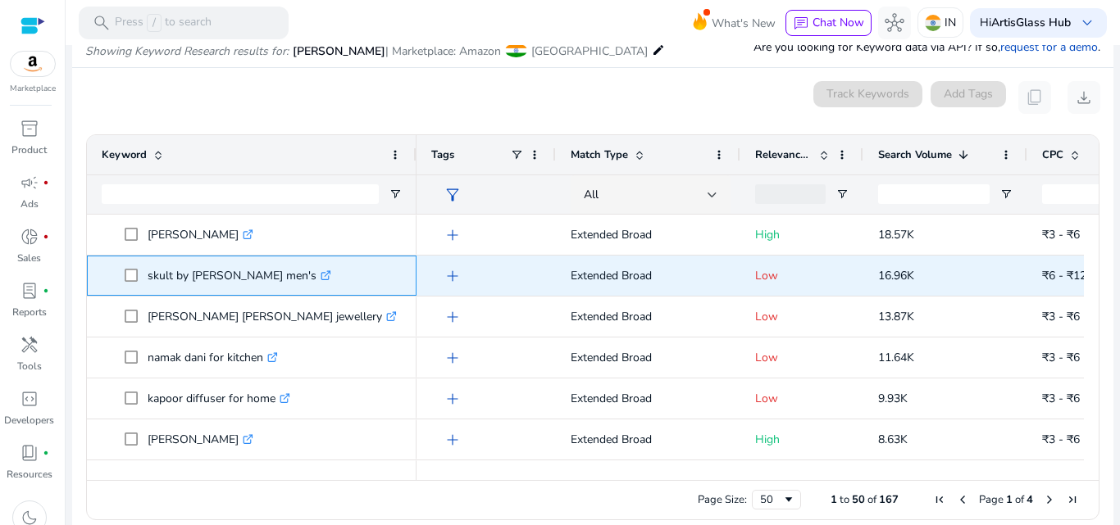
click at [316, 278] on link ".st0{fill:#2c8af8}" at bounding box center [323, 276] width 15 height 16
